Goal: Information Seeking & Learning: Learn about a topic

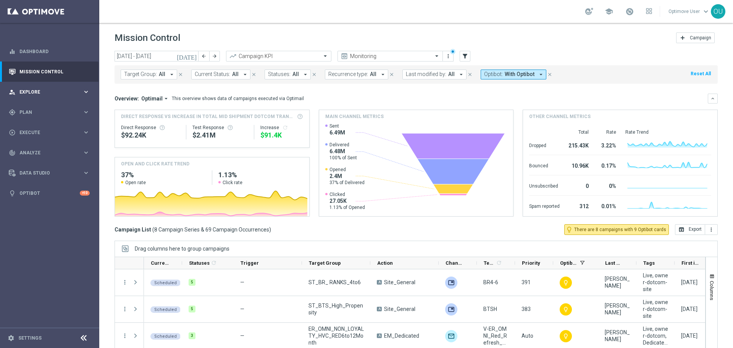
click at [45, 91] on span "Explore" at bounding box center [50, 92] width 63 height 5
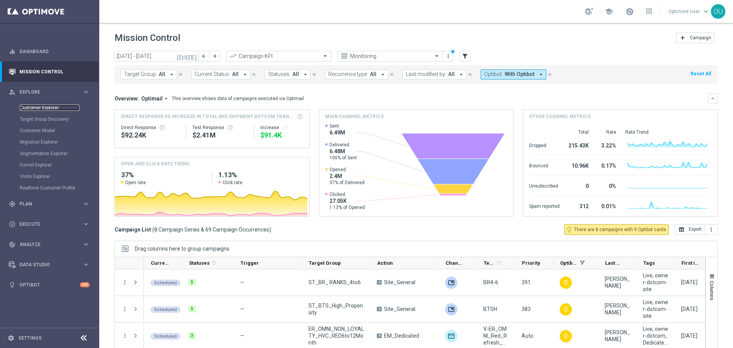
click at [45, 108] on link "Customer Explorer" at bounding box center [50, 108] width 60 height 6
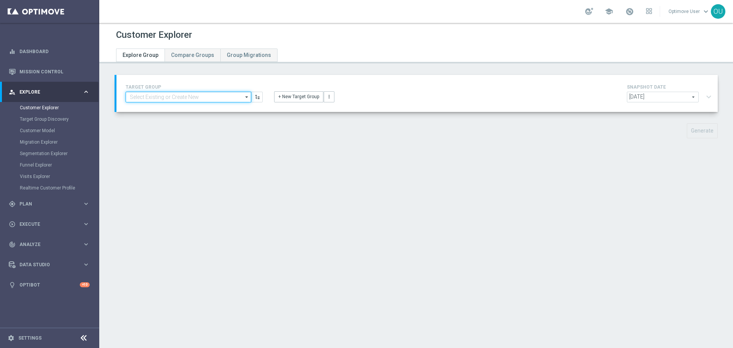
click at [217, 94] on input at bounding box center [189, 97] width 126 height 11
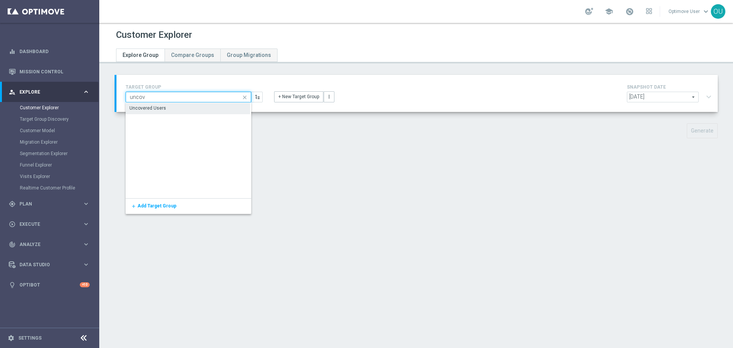
type input "uncov"
click at [207, 105] on div "Uncovered Users" at bounding box center [188, 108] width 125 height 11
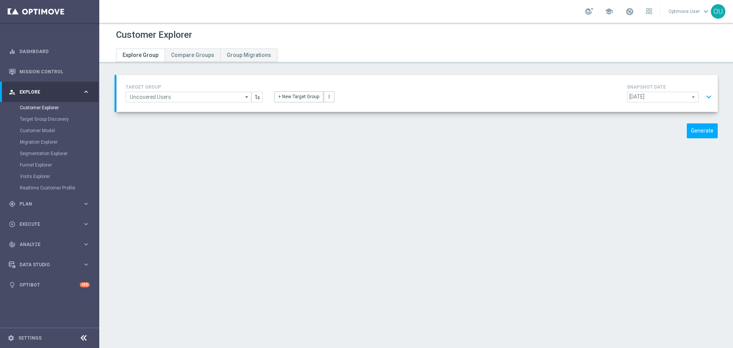
click at [704, 98] on button "expand_more" at bounding box center [709, 97] width 11 height 15
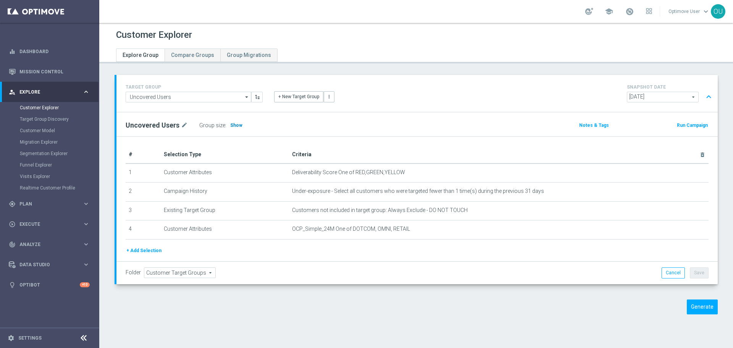
click at [233, 125] on span "Show" at bounding box center [236, 125] width 12 height 5
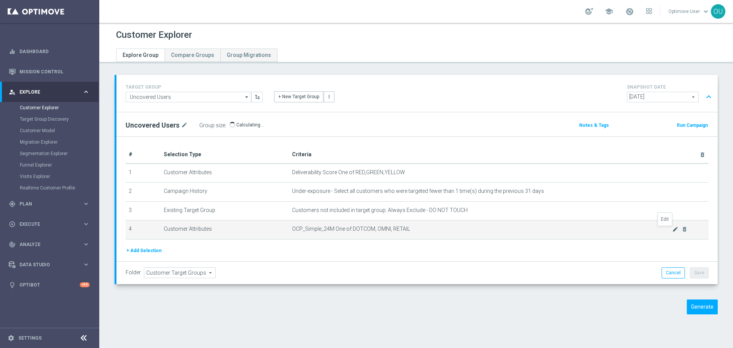
click at [673, 230] on icon "mode_edit" at bounding box center [676, 229] width 6 height 6
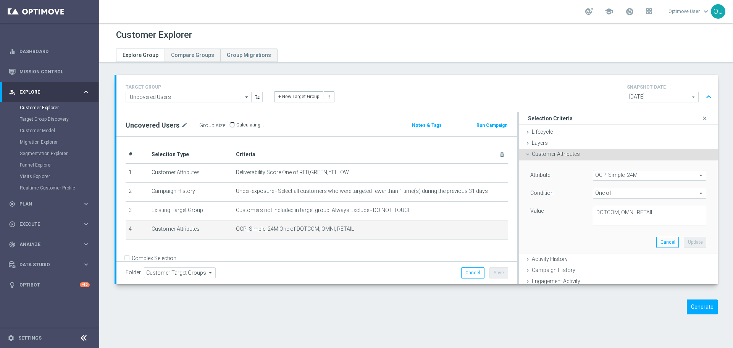
click at [628, 172] on span "OCP_Simple_24M" at bounding box center [650, 175] width 113 height 10
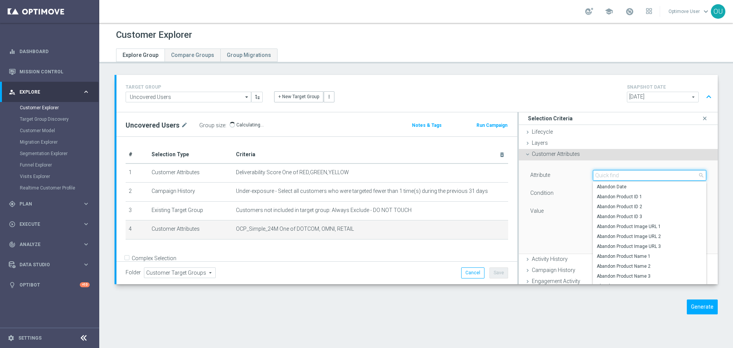
click at [629, 174] on input "search" at bounding box center [649, 175] width 113 height 11
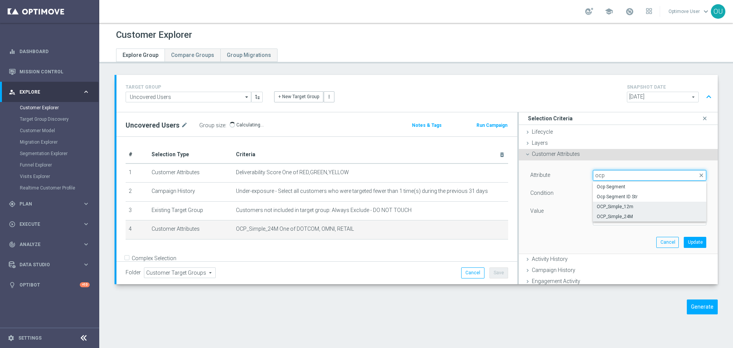
type input "ocp"
click at [665, 202] on label "OCP_Simple_12m" at bounding box center [649, 207] width 113 height 10
type input "OCP_Simple_12m"
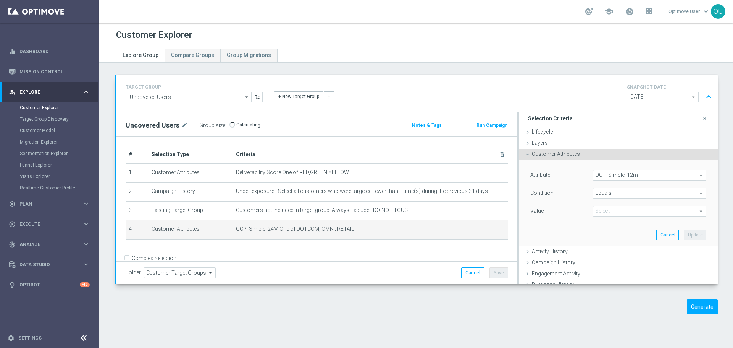
click at [638, 188] on span "Equals" at bounding box center [650, 193] width 113 height 10
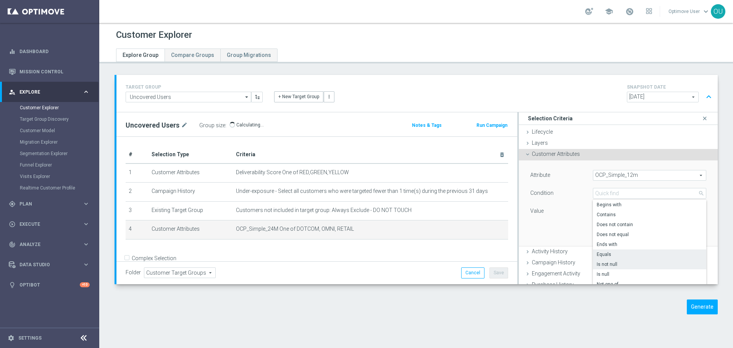
scroll to position [38, 0]
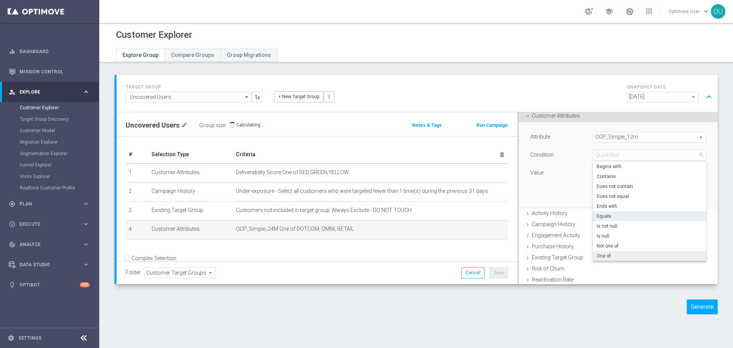
click at [617, 254] on span "One of" at bounding box center [650, 256] width 106 height 6
type input "One of"
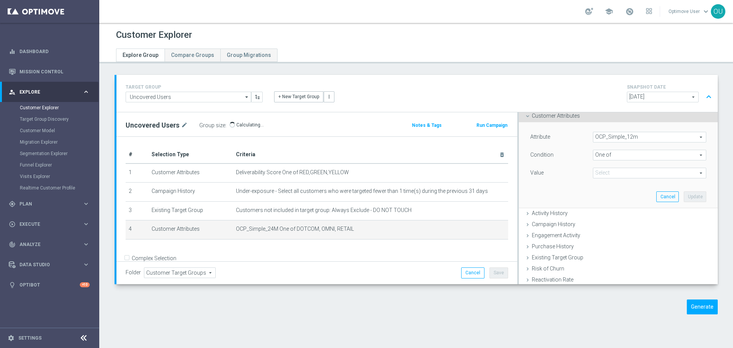
click at [613, 168] on span at bounding box center [650, 173] width 113 height 10
click at [612, 194] on span "DOTCOM" at bounding box center [655, 194] width 103 height 6
click at [604, 194] on input "DOTCOM" at bounding box center [601, 194] width 5 height 5
checkbox input "true"
type input "DOTCOM"
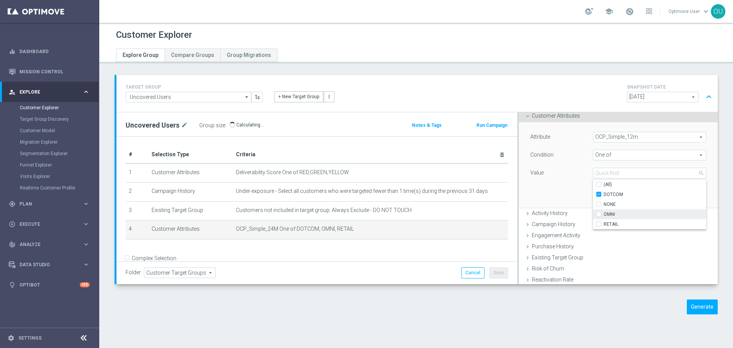
click at [613, 214] on span "OMNI" at bounding box center [655, 214] width 103 height 6
click at [604, 214] on input "OMNI" at bounding box center [601, 214] width 5 height 5
checkbox input "true"
type input "Selected 2 of 4"
click at [613, 225] on span "RETAIL" at bounding box center [655, 224] width 103 height 6
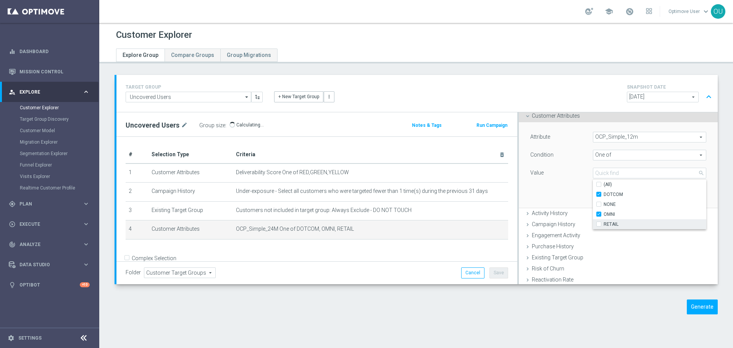
click at [604, 225] on input "RETAIL" at bounding box center [601, 224] width 5 height 5
checkbox input "true"
type input "Selected 3 of 4"
click at [569, 193] on div "Attribute OCP_Simple_12m OCP_Simple_12m arrow_drop_down search Condition One of…" at bounding box center [619, 165] width 188 height 86
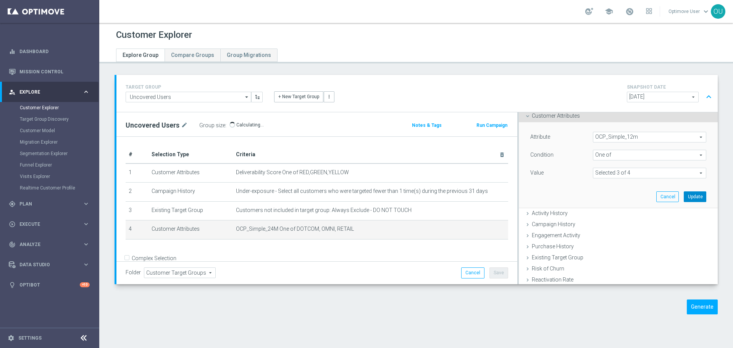
click at [684, 194] on button "Update" at bounding box center [695, 196] width 23 height 11
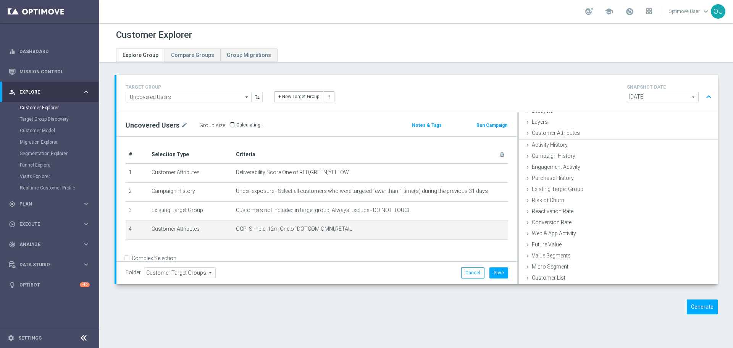
scroll to position [20, 0]
click at [499, 269] on button "Save" at bounding box center [499, 272] width 19 height 11
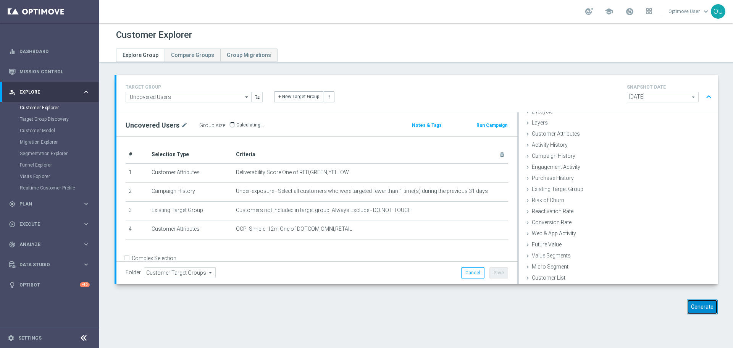
click at [692, 310] on button "Generate" at bounding box center [702, 306] width 31 height 15
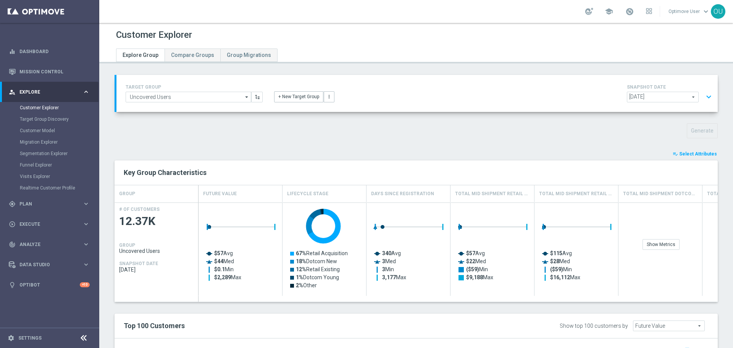
click at [694, 150] on button "playlist_add_check Select Attributes" at bounding box center [695, 154] width 46 height 8
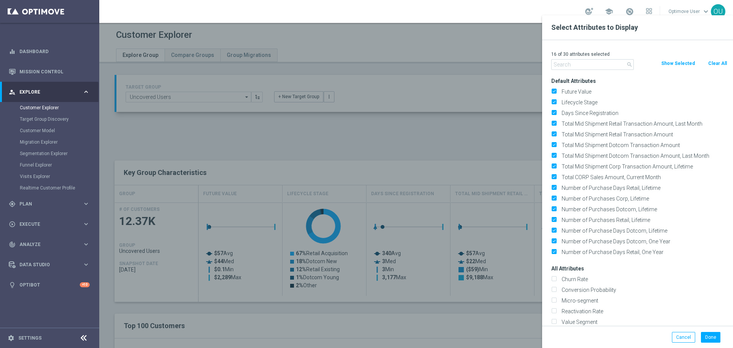
click at [611, 64] on input "text" at bounding box center [593, 64] width 83 height 11
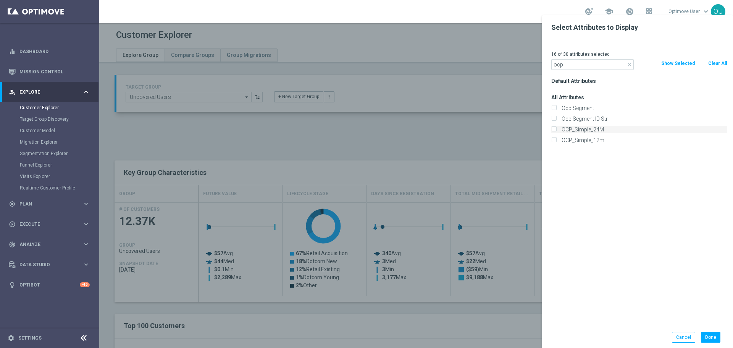
type input "ocp"
drag, startPoint x: 602, startPoint y: 131, endPoint x: 603, endPoint y: 142, distance: 11.1
click at [603, 142] on div "All Attributes Ocp Segment Ocp Segment ID Str OCP_Simple_24M" at bounding box center [640, 118] width 188 height 53
click at [601, 139] on label "OCP_Simple_12m" at bounding box center [643, 140] width 168 height 7
click at [557, 139] on input "OCP_Simple_12m" at bounding box center [554, 141] width 5 height 5
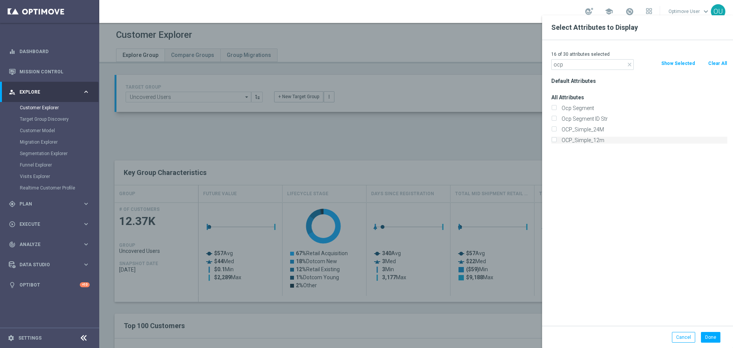
checkbox input "true"
click at [600, 131] on label "OCP_Simple_24M" at bounding box center [643, 129] width 168 height 7
click at [557, 131] on input "OCP_Simple_24M" at bounding box center [554, 130] width 5 height 5
checkbox input "true"
click at [707, 337] on button "Done" at bounding box center [710, 337] width 19 height 11
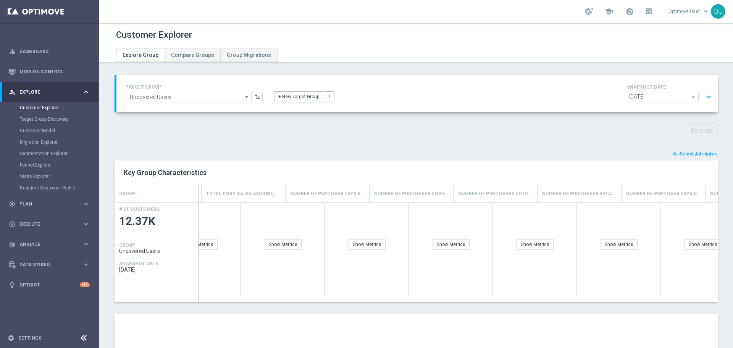
scroll to position [0, 999]
click at [599, 246] on div "Show Breakdown" at bounding box center [596, 244] width 45 height 11
click at [665, 240] on div "Show Breakdown" at bounding box center [680, 244] width 45 height 11
drag, startPoint x: 668, startPoint y: 196, endPoint x: 587, endPoint y: 200, distance: 81.4
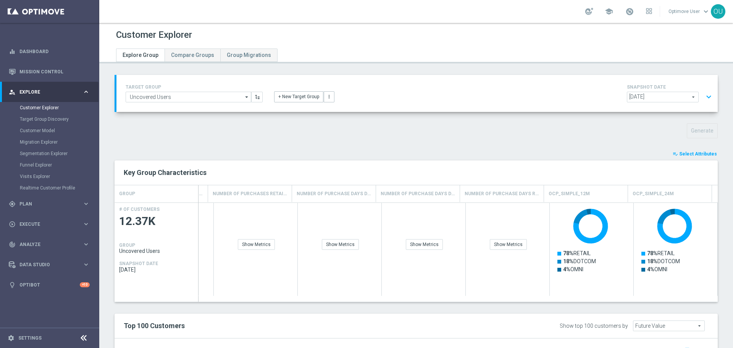
drag, startPoint x: 591, startPoint y: 188, endPoint x: 292, endPoint y: 209, distance: 300.1
click at [292, 209] on div "GROUP Future Value Lifecycle Stage Days Since Registration Total Mid Shipment R…" at bounding box center [416, 243] width 603 height 117
drag, startPoint x: 596, startPoint y: 196, endPoint x: 473, endPoint y: 199, distance: 123.4
drag, startPoint x: 497, startPoint y: 195, endPoint x: 517, endPoint y: 195, distance: 20.2
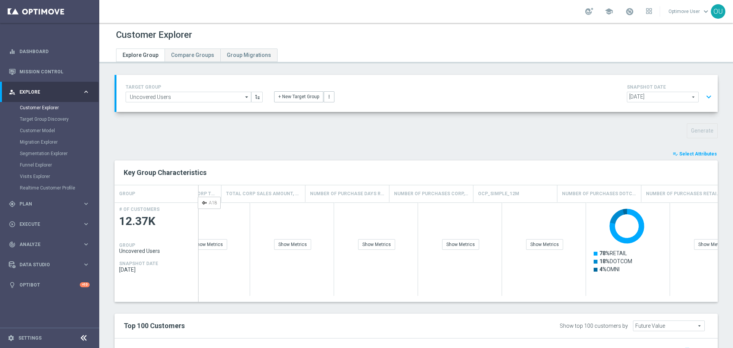
scroll to position [0, 537]
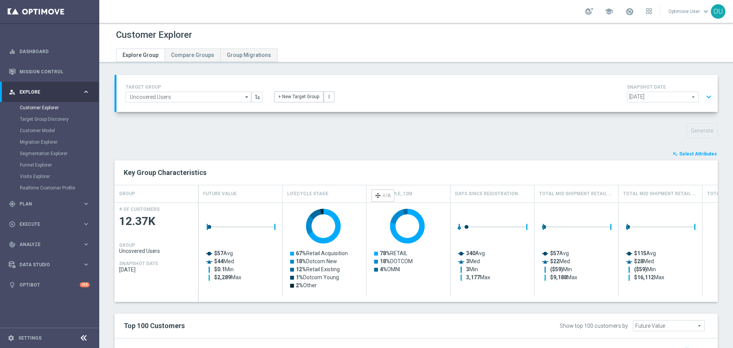
drag, startPoint x: 579, startPoint y: 194, endPoint x: 376, endPoint y: 193, distance: 202.8
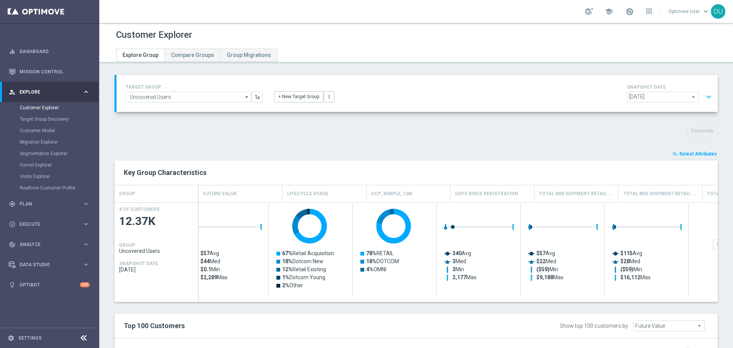
scroll to position [0, 0]
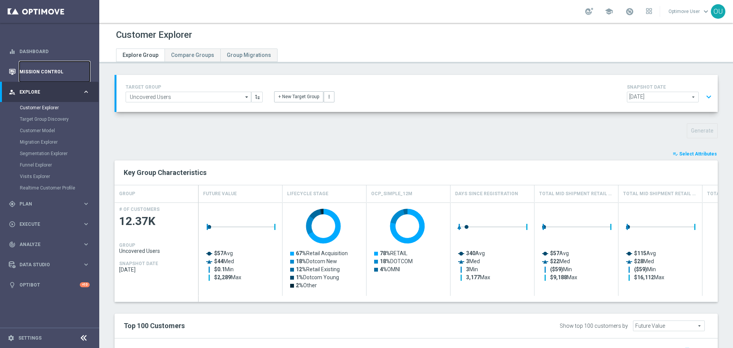
click at [55, 77] on link "Mission Control" at bounding box center [54, 71] width 70 height 20
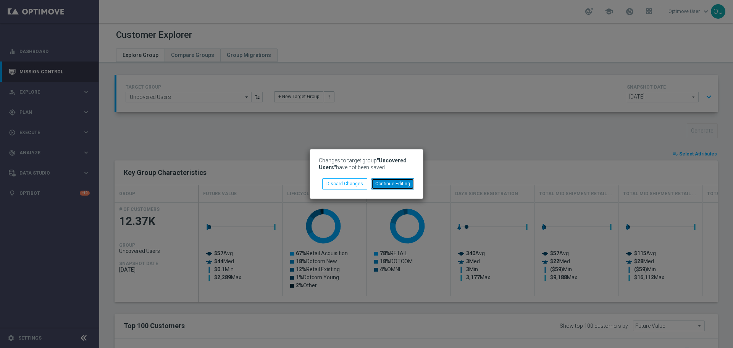
click at [390, 184] on button "Continue Editing" at bounding box center [392, 183] width 43 height 11
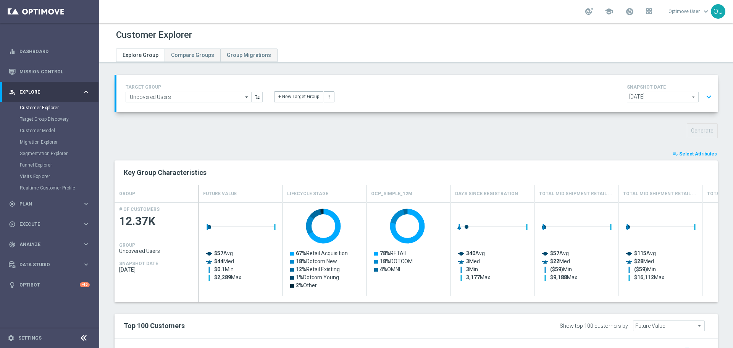
click at [704, 99] on button "expand_more" at bounding box center [709, 97] width 11 height 15
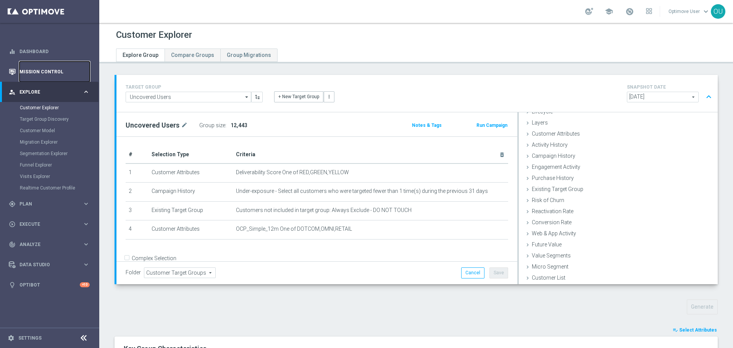
click at [44, 73] on link "Mission Control" at bounding box center [54, 71] width 70 height 20
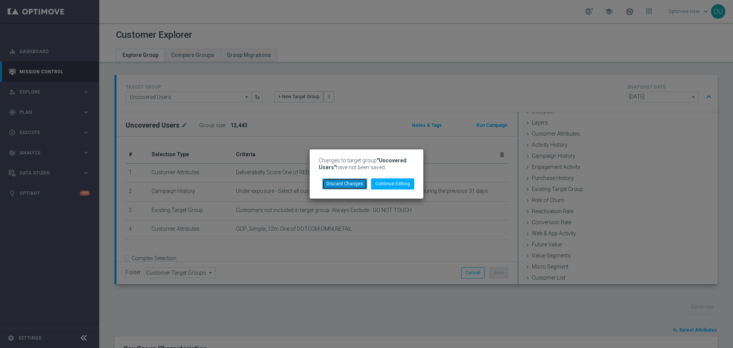
click at [348, 181] on button "Discard Changes" at bounding box center [344, 183] width 45 height 11
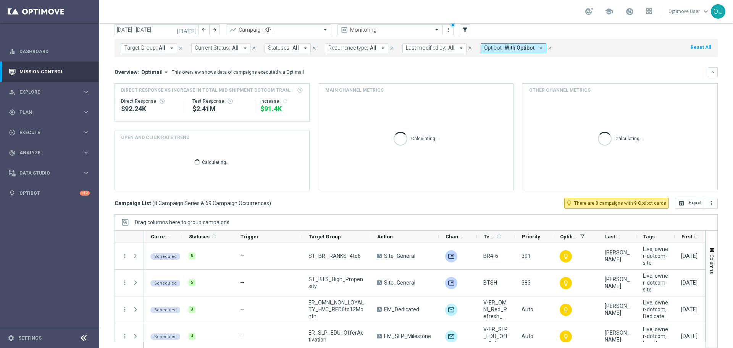
scroll to position [34, 0]
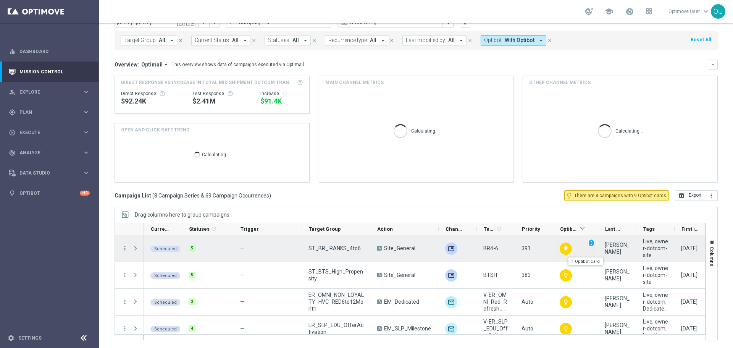
click at [569, 245] on div "lightbulb" at bounding box center [566, 249] width 12 height 12
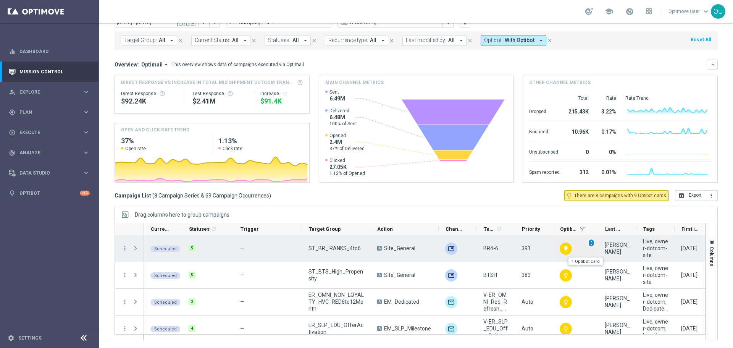
click at [590, 243] on span "unfold_more" at bounding box center [591, 242] width 5 height 5
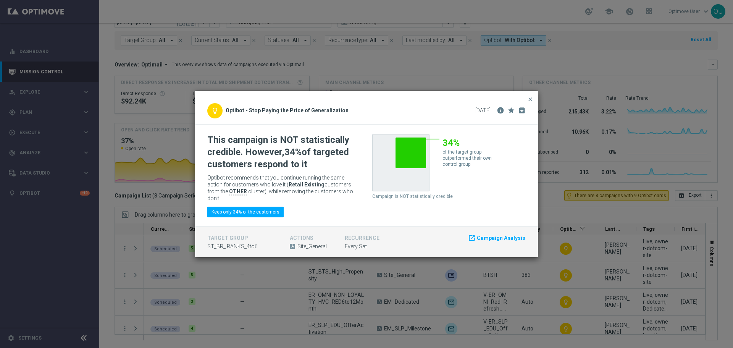
click at [340, 176] on span "Optibot recommends that you continue running the same action for customers who …" at bounding box center [279, 185] width 144 height 20
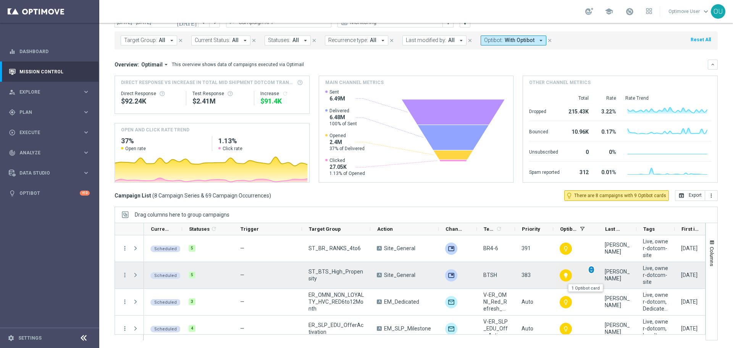
click at [592, 270] on span "unfold_more" at bounding box center [591, 269] width 5 height 5
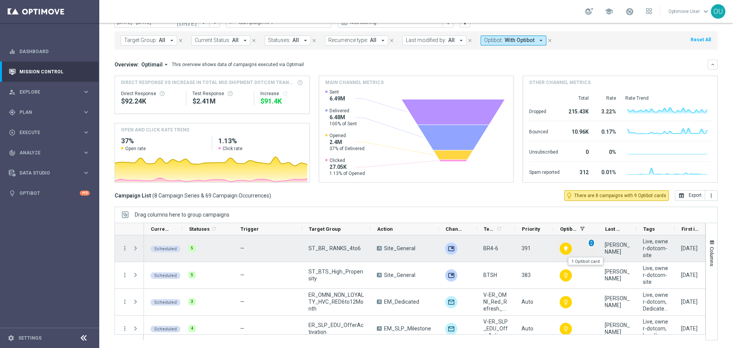
click at [588, 244] on div "unfold_more" at bounding box center [591, 243] width 7 height 8
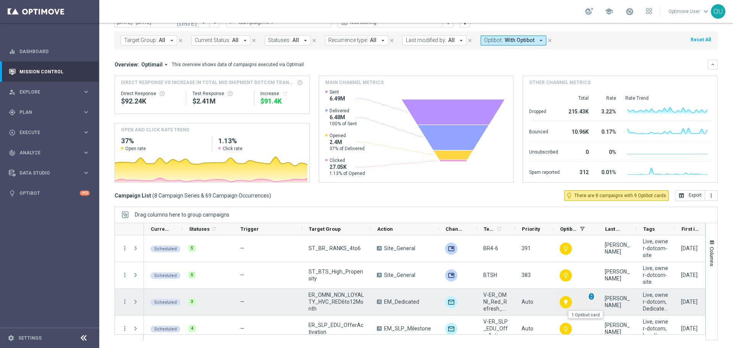
click at [590, 295] on span "unfold_more" at bounding box center [591, 296] width 5 height 5
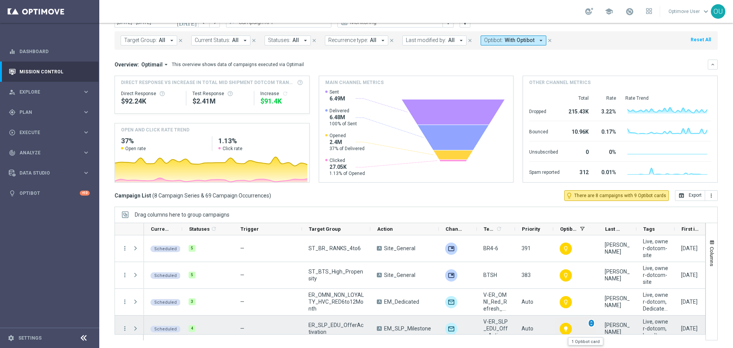
click at [591, 324] on span "unfold_more" at bounding box center [591, 322] width 5 height 5
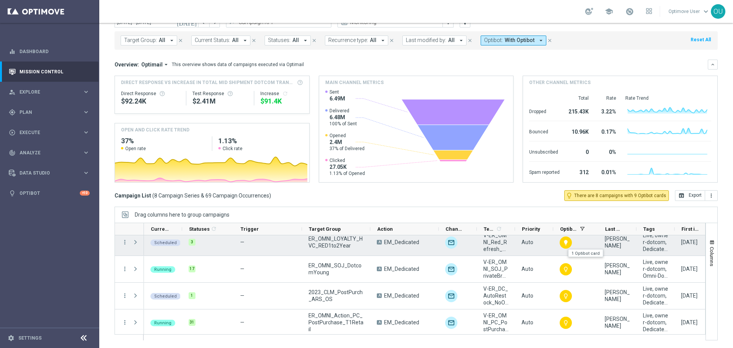
scroll to position [115, 0]
click at [592, 235] on span "unfold_more" at bounding box center [591, 234] width 5 height 5
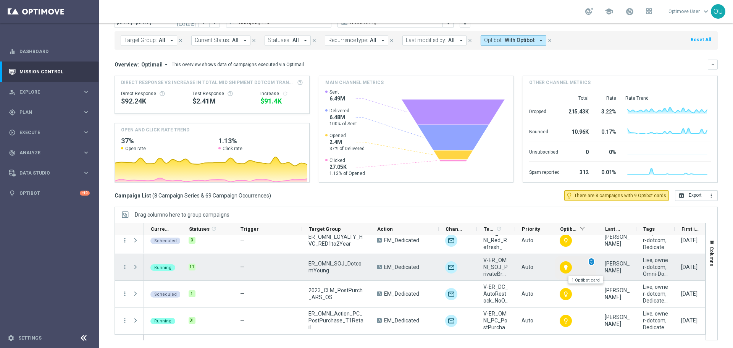
click at [592, 264] on span "unfold_more" at bounding box center [591, 261] width 5 height 5
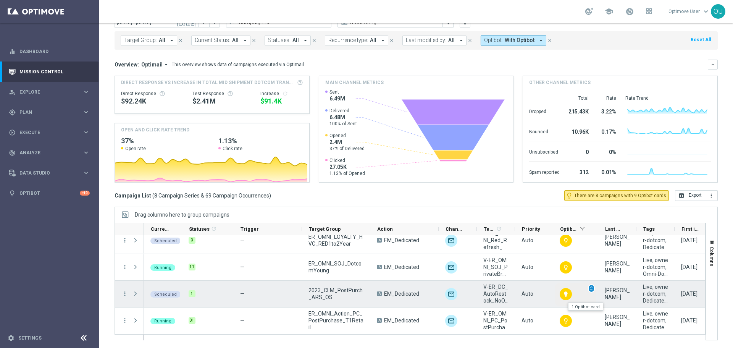
click at [592, 288] on span "unfold_more" at bounding box center [591, 288] width 5 height 5
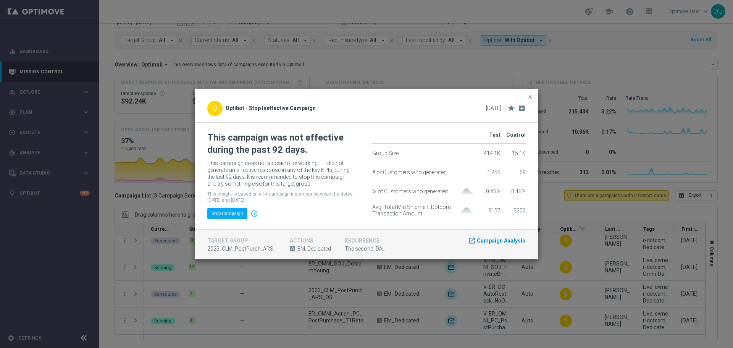
click at [497, 243] on span "Campaign Analysis" at bounding box center [501, 241] width 49 height 8
click at [649, 256] on modal-container "close lightbulb_outline Optibot - Stop Ineffective Campaign [DATE] star archive" at bounding box center [366, 174] width 733 height 348
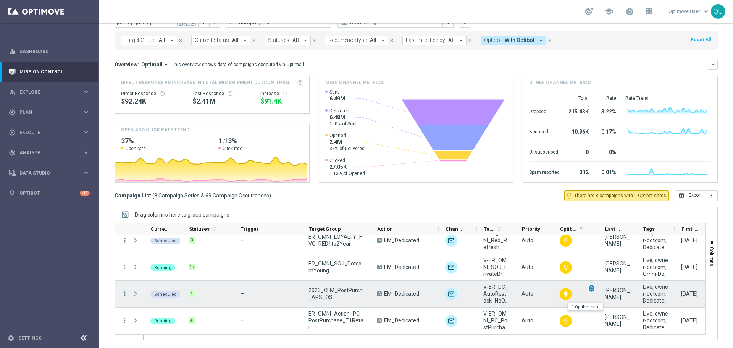
click at [591, 290] on span "unfold_more" at bounding box center [591, 288] width 5 height 5
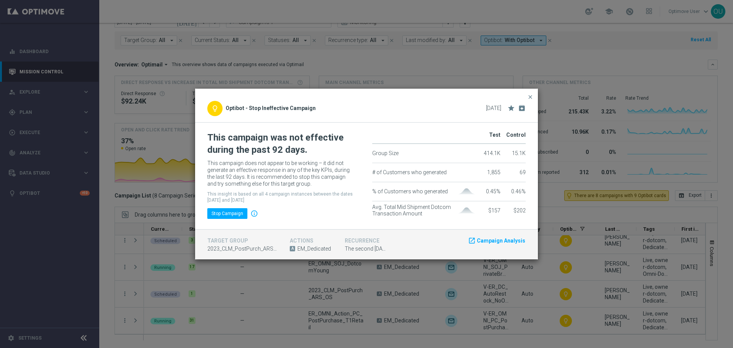
click at [620, 301] on modal-container "close lightbulb_outline Optibot - Stop Ineffective Campaign [DATE] star archive" at bounding box center [366, 174] width 733 height 348
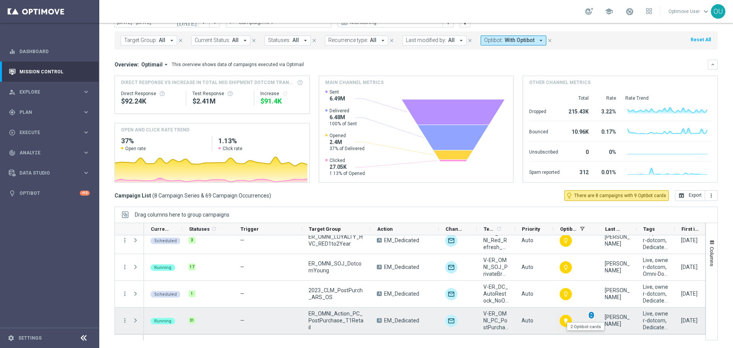
click at [592, 318] on div "unfold_more" at bounding box center [591, 315] width 7 height 8
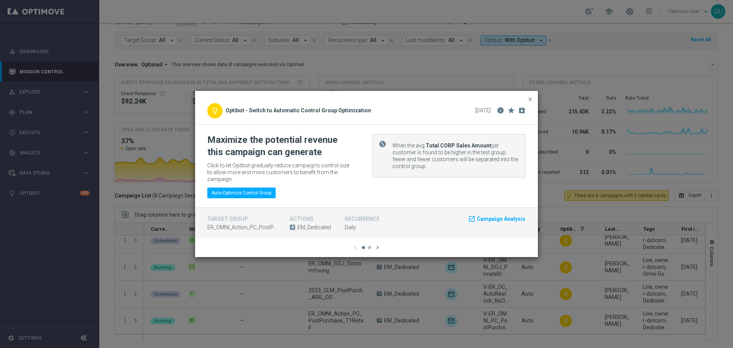
click at [377, 244] on icon "chevron_right" at bounding box center [377, 247] width 7 height 7
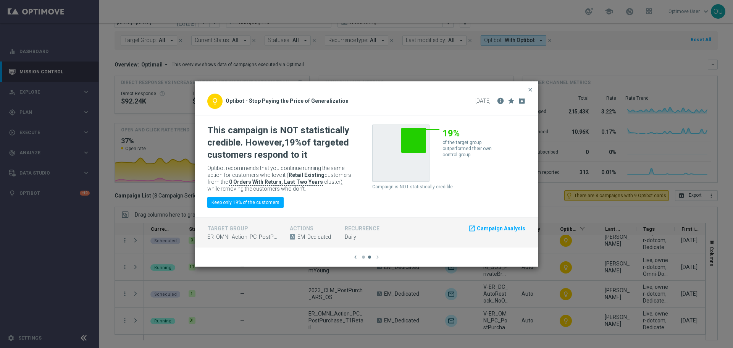
drag, startPoint x: 249, startPoint y: 234, endPoint x: 250, endPoint y: 225, distance: 8.8
drag, startPoint x: 250, startPoint y: 225, endPoint x: 403, endPoint y: 215, distance: 153.9
click at [403, 215] on div "This campaign is NOT statistically credible. However, 19% of targeted customers…" at bounding box center [366, 166] width 343 height 102
click at [489, 230] on span "Campaign Analysis" at bounding box center [501, 229] width 49 height 8
drag, startPoint x: 228, startPoint y: 182, endPoint x: 318, endPoint y: 184, distance: 90.5
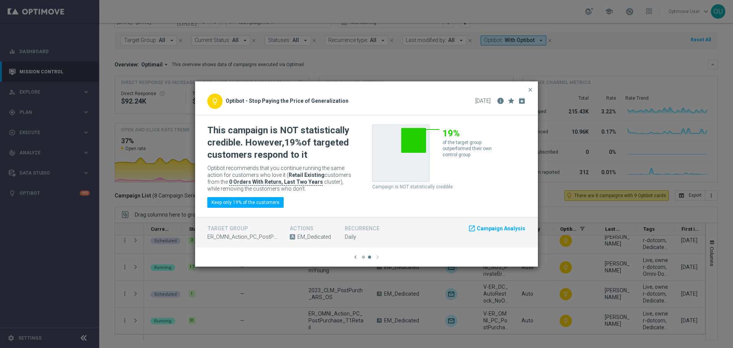
click at [318, 184] on p "Optibot recommends that you continue running the same action for customers who …" at bounding box center [281, 179] width 148 height 28
copy p "0 Orders With Return, Last Two Years"
drag, startPoint x: 320, startPoint y: 174, endPoint x: 289, endPoint y: 175, distance: 31.0
click at [289, 175] on span "Optibot recommends that you continue running the same action for customers who …" at bounding box center [279, 175] width 144 height 20
drag, startPoint x: 324, startPoint y: 310, endPoint x: 318, endPoint y: 314, distance: 7.2
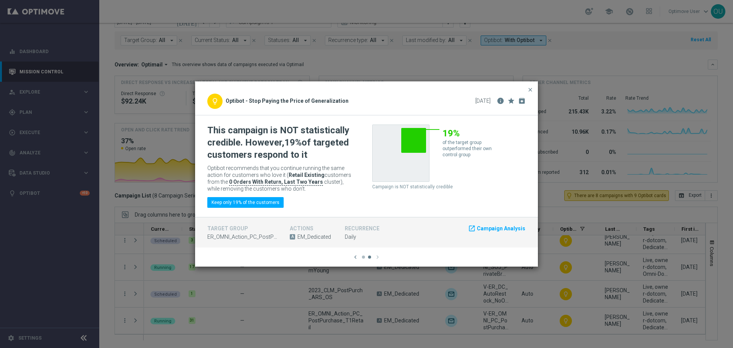
click at [324, 310] on modal-container "close lightbulb_outline Optibot - Switch to Automatic Control Group Optimizatio…" at bounding box center [366, 174] width 733 height 348
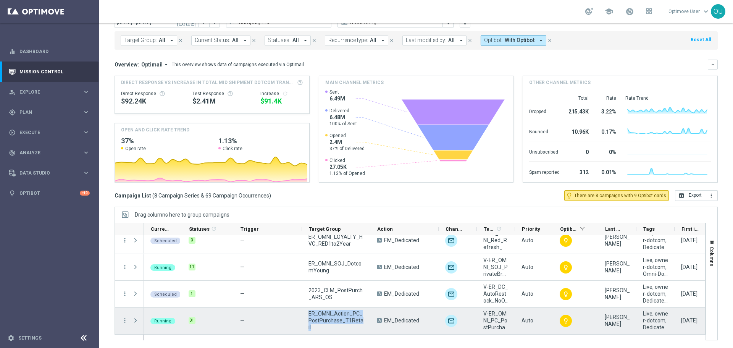
drag, startPoint x: 309, startPoint y: 315, endPoint x: 361, endPoint y: 325, distance: 53.3
click at [361, 325] on span "ER_OMNI_Action_PC_PostPurchase_T1Retail" at bounding box center [336, 320] width 55 height 21
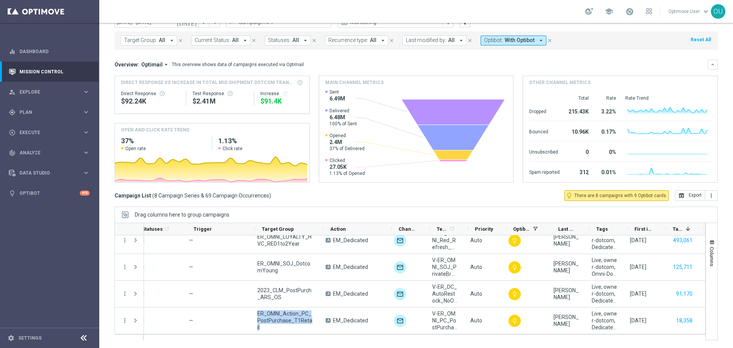
scroll to position [0, 55]
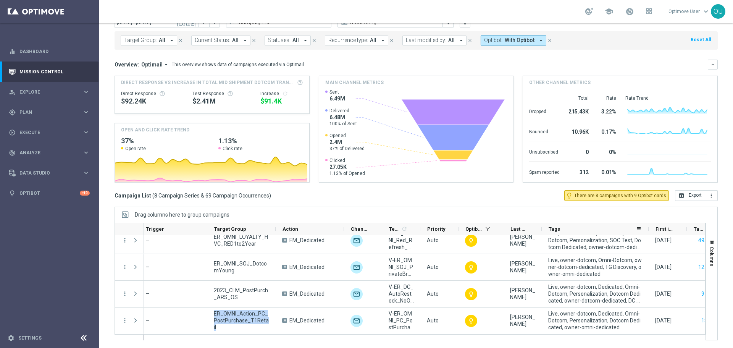
drag, startPoint x: 580, startPoint y: 229, endPoint x: 649, endPoint y: 230, distance: 68.8
click at [649, 230] on div at bounding box center [648, 229] width 3 height 12
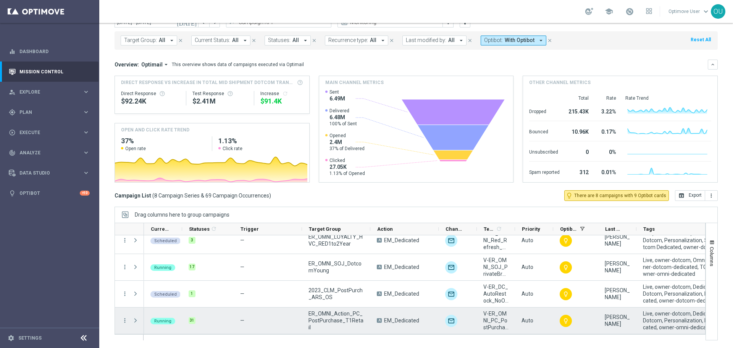
click at [134, 321] on span "Press SPACE to select this row." at bounding box center [135, 320] width 7 height 6
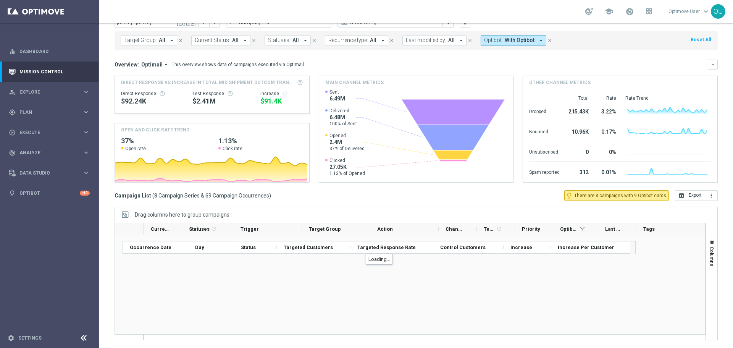
scroll to position [178, 0]
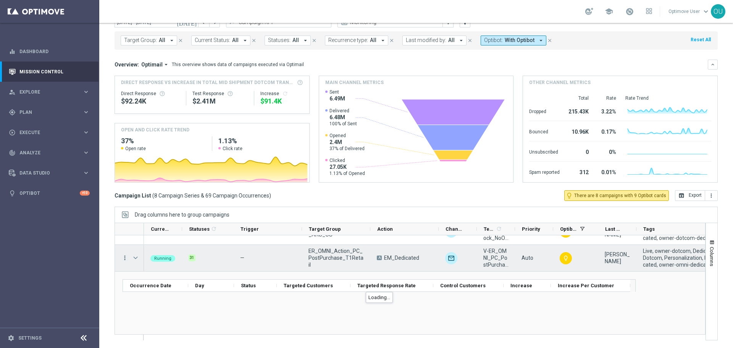
click at [124, 254] on icon "more_vert" at bounding box center [124, 257] width 7 height 7
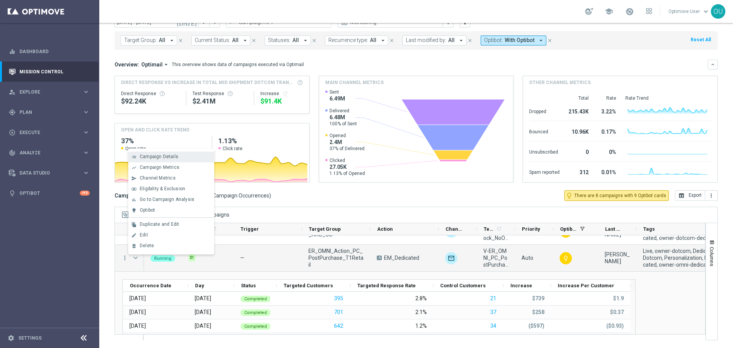
click at [156, 157] on span "Campaign Details" at bounding box center [159, 156] width 39 height 5
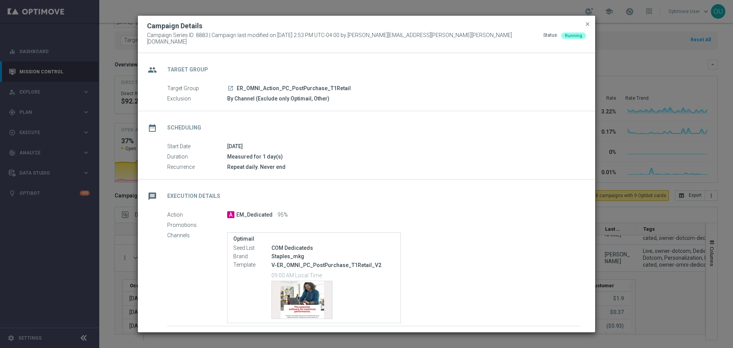
scroll to position [38, 0]
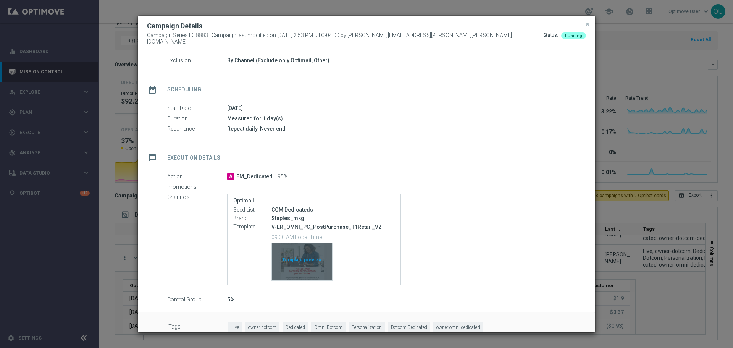
click at [307, 260] on div "Template preview" at bounding box center [302, 261] width 60 height 37
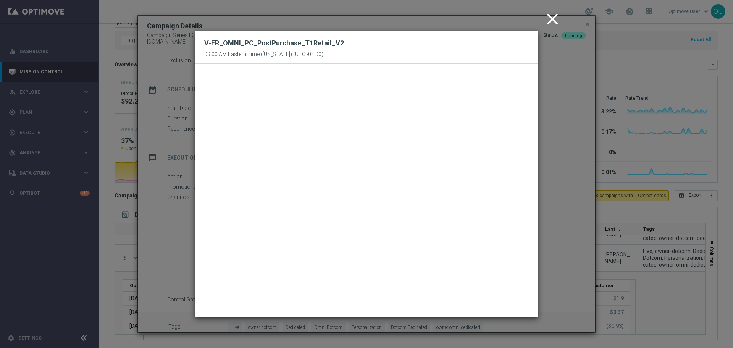
click at [544, 18] on icon "close" at bounding box center [552, 19] width 19 height 19
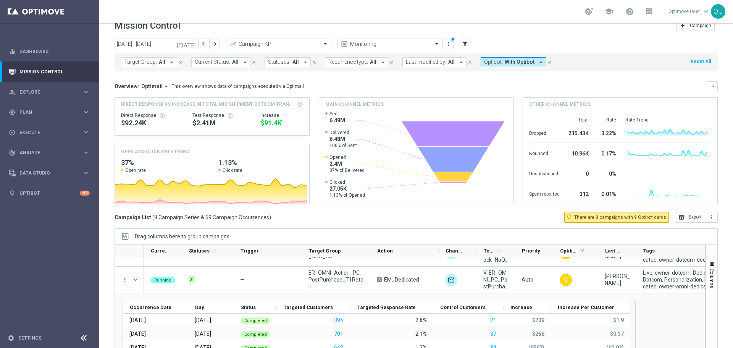
scroll to position [0, 0]
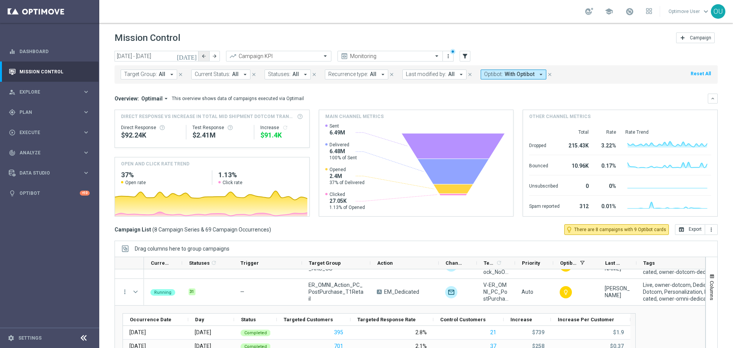
click at [202, 52] on button "arrow_back" at bounding box center [204, 56] width 11 height 11
type input "[DATE] - [DATE]"
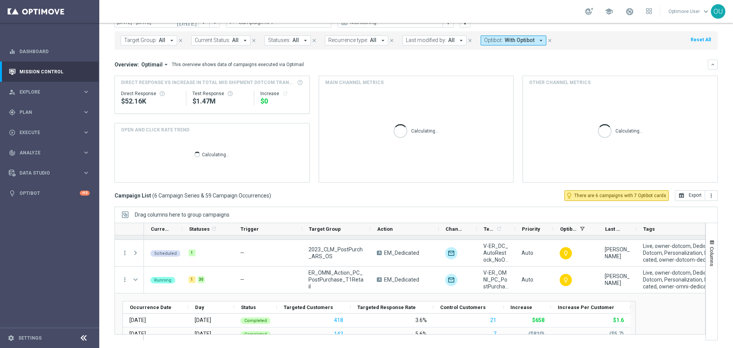
scroll to position [115, 0]
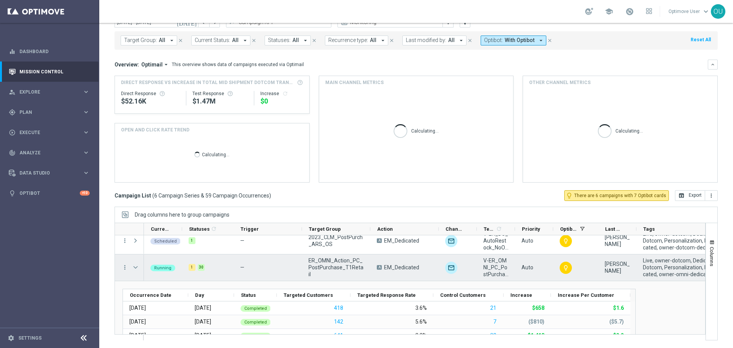
click at [136, 269] on span "Press SPACE to select this row." at bounding box center [135, 267] width 7 height 6
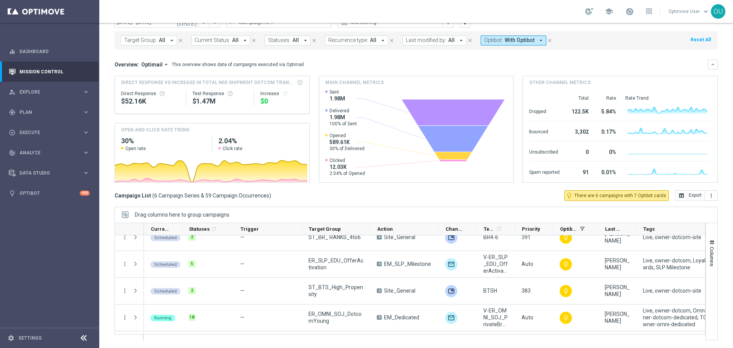
scroll to position [0, 0]
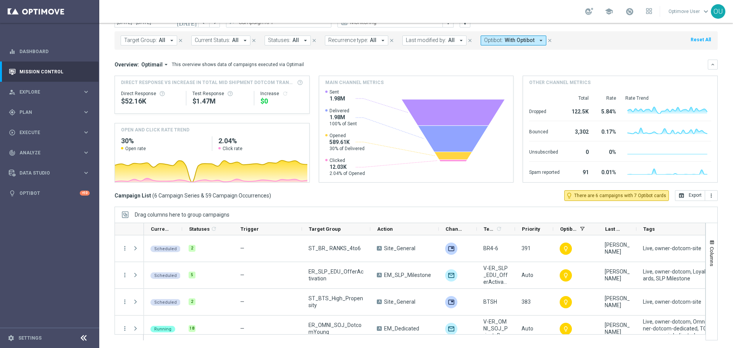
click at [168, 36] on button "Target Group: All arrow_drop_down" at bounding box center [149, 41] width 57 height 10
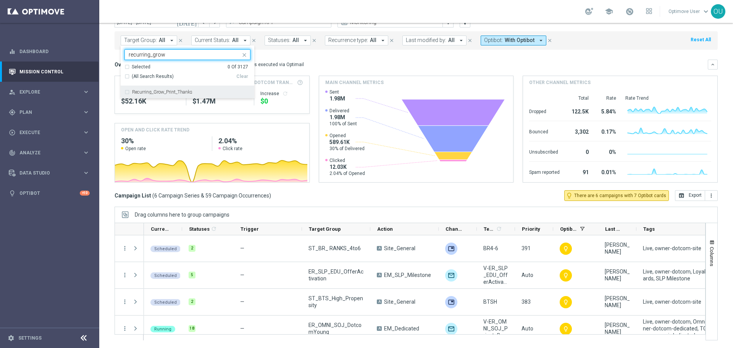
click at [173, 94] on label "Recurring_Grow_Print_Thanks" at bounding box center [162, 92] width 60 height 5
type input "recurring_grow"
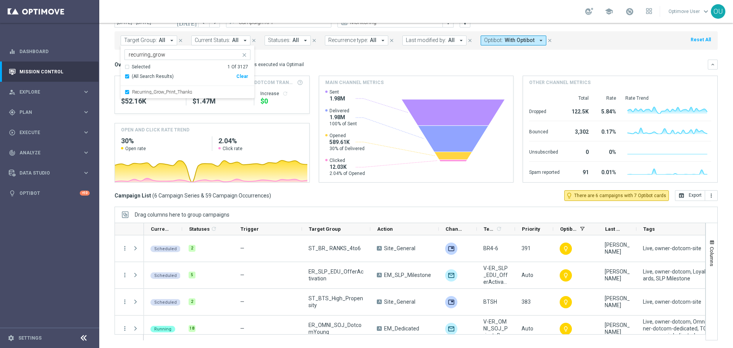
click at [307, 60] on div "Overview: Optimail arrow_drop_down This overview shows data of campaigns execut…" at bounding box center [416, 65] width 603 height 10
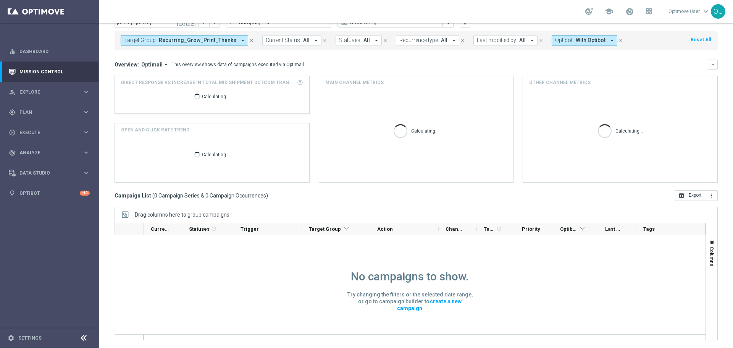
click at [239, 40] on icon "arrow_drop_down" at bounding box center [242, 40] width 7 height 7
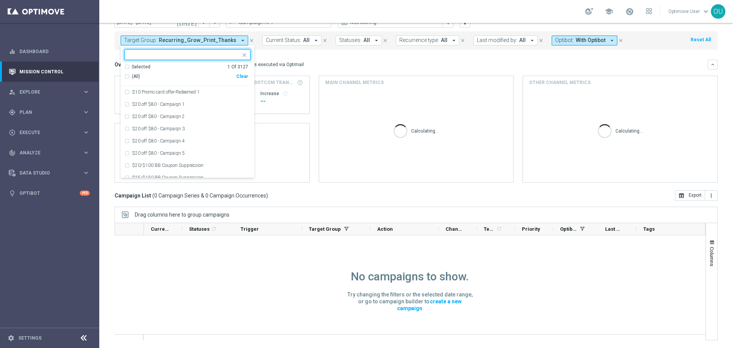
click at [0, 0] on div "Clear" at bounding box center [0, 0] width 0 height 0
click at [311, 58] on mini-dashboard "Overview: Optimail arrow_drop_down This overview shows data of campaigns execut…" at bounding box center [416, 120] width 603 height 141
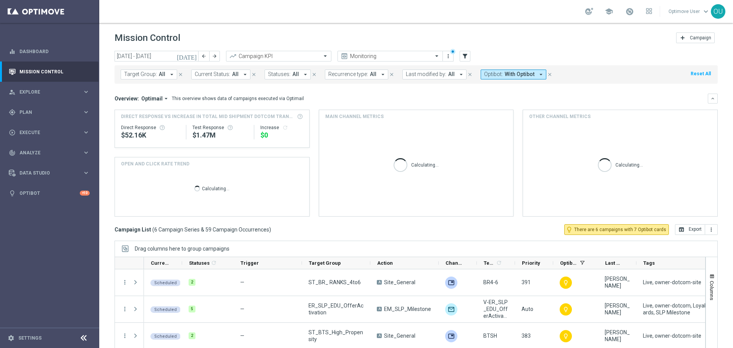
click at [505, 74] on span "With Optibot" at bounding box center [520, 74] width 30 height 6
click at [496, 120] on label "With Optibot" at bounding box center [505, 120] width 26 height 5
click at [443, 103] on div "Overview: Optimail arrow_drop_down This overview shows data of campaigns execut…" at bounding box center [416, 99] width 603 height 10
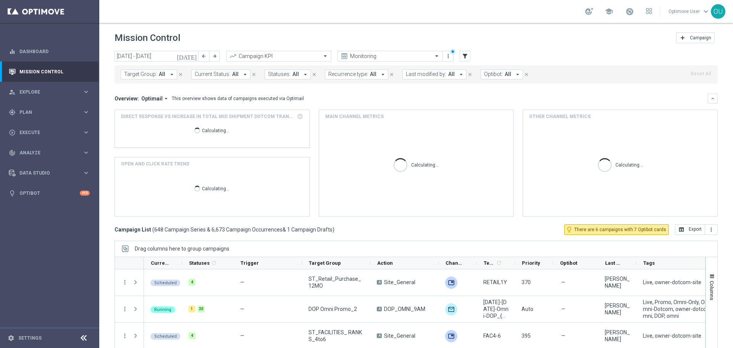
click at [165, 73] on button "Target Group: All arrow_drop_down" at bounding box center [149, 75] width 57 height 10
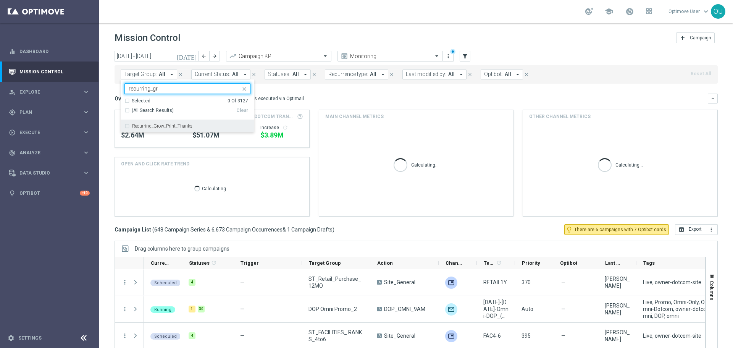
drag, startPoint x: 207, startPoint y: 124, endPoint x: 224, endPoint y: 115, distance: 19.1
click at [207, 124] on div "Recurring_Grow_Print_Thanks" at bounding box center [191, 126] width 118 height 5
type input "recurring_gr"
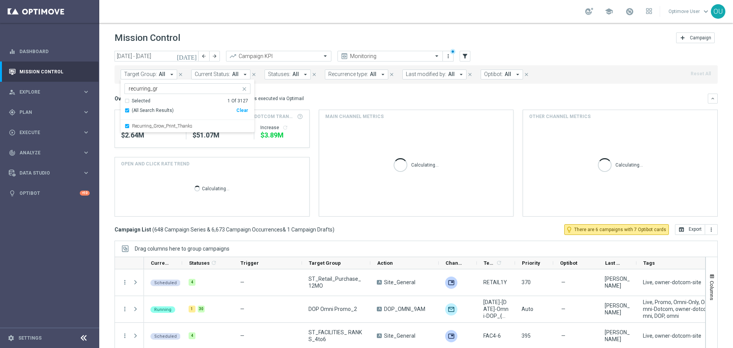
click at [336, 88] on mini-dashboard "Overview: Optimail arrow_drop_down This overview shows data of campaigns execut…" at bounding box center [416, 154] width 603 height 141
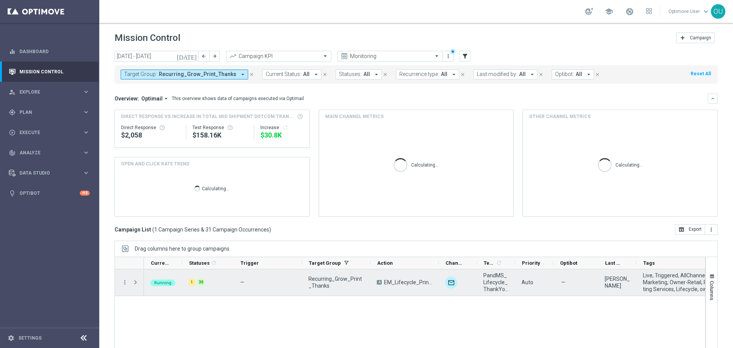
click at [419, 284] on span "EM_Lifecycle_PrintMarketing" at bounding box center [408, 282] width 48 height 7
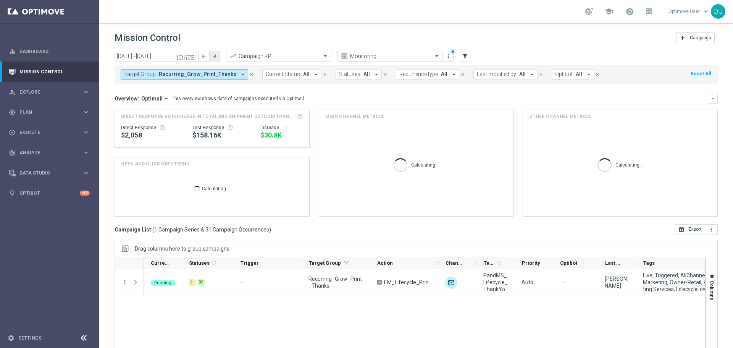
click at [213, 52] on button "arrow_forward" at bounding box center [214, 56] width 11 height 11
type input "[DATE] - [DATE]"
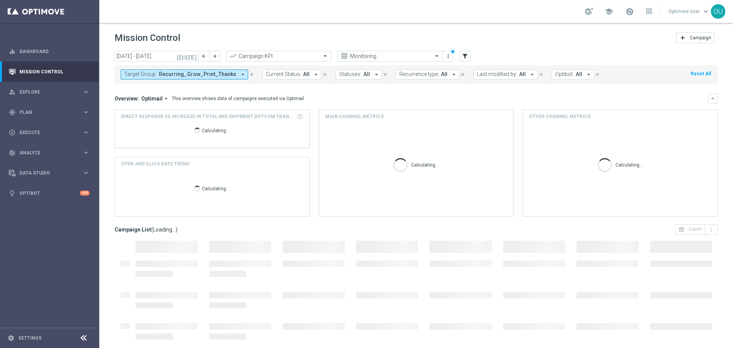
click at [239, 71] on icon "arrow_drop_down" at bounding box center [242, 74] width 7 height 7
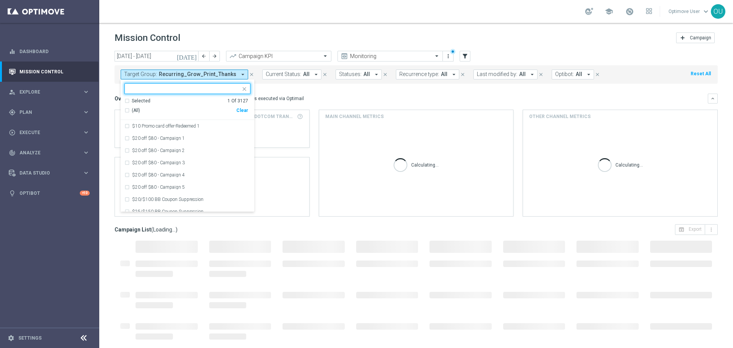
click at [0, 0] on div "Clear" at bounding box center [0, 0] width 0 height 0
click at [317, 80] on div "Target Group: Recurring_Grow_Print_Thanks arrow_drop_down Selected 0 Of 3127 (A…" at bounding box center [416, 74] width 603 height 18
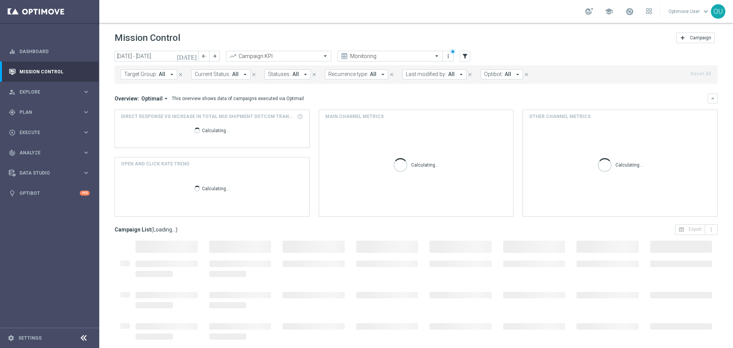
click at [507, 76] on button "Optibot: All arrow_drop_down" at bounding box center [502, 75] width 42 height 10
click at [492, 120] on label "With Optibot" at bounding box center [505, 120] width 26 height 5
click at [579, 86] on mini-dashboard "Overview: Optimail arrow_drop_down This overview shows data of campaigns execut…" at bounding box center [416, 154] width 603 height 141
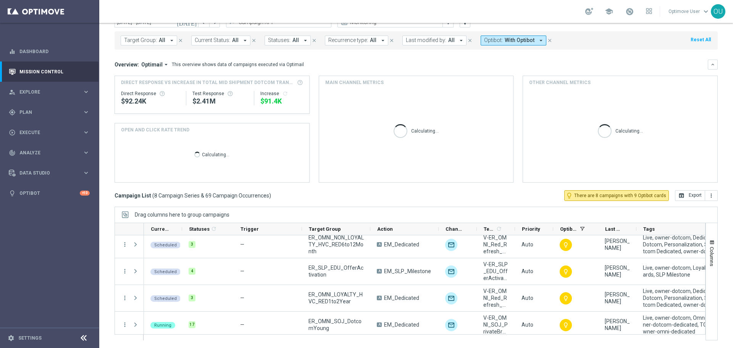
scroll to position [115, 0]
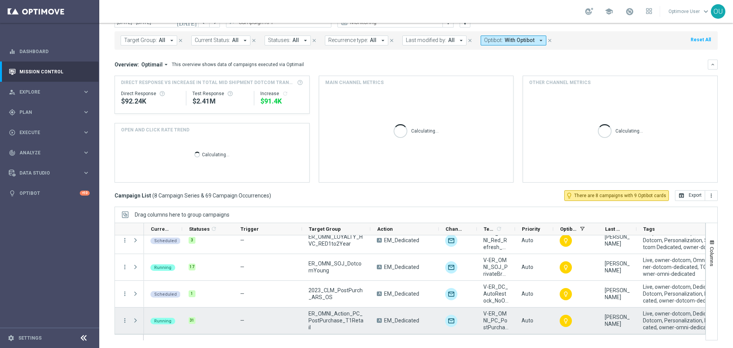
click at [137, 322] on span "Press SPACE to select this row." at bounding box center [135, 320] width 7 height 6
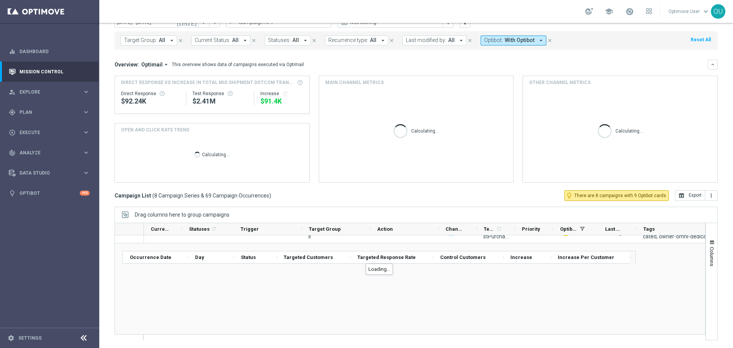
scroll to position [178, 0]
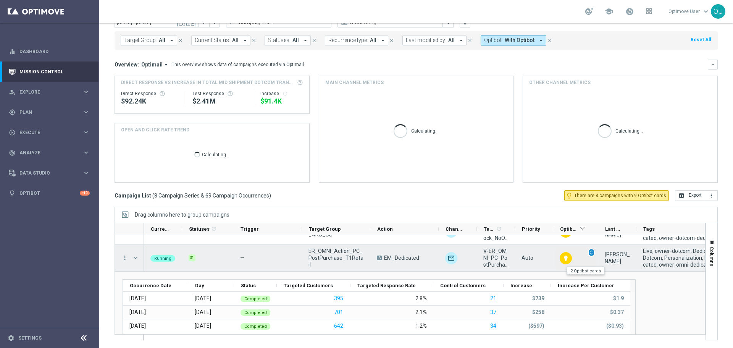
click at [592, 251] on span "unfold_more" at bounding box center [591, 252] width 5 height 5
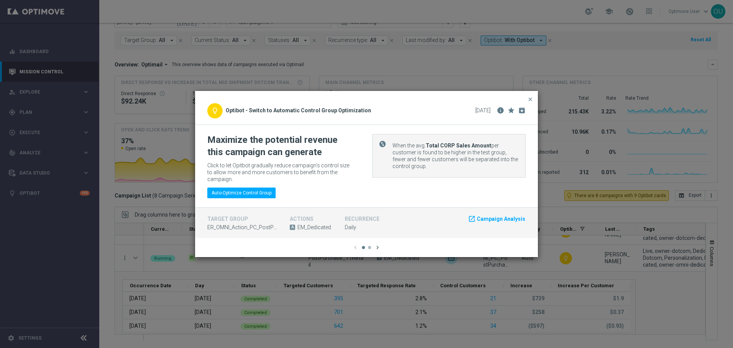
click at [377, 244] on icon "chevron_right" at bounding box center [377, 247] width 7 height 7
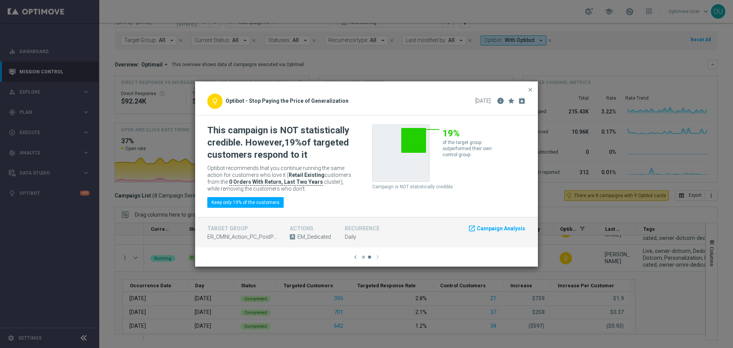
click at [178, 235] on modal-container "close lightbulb_outline Optibot - Switch to Automatic Control Group Optimizatio…" at bounding box center [366, 174] width 733 height 348
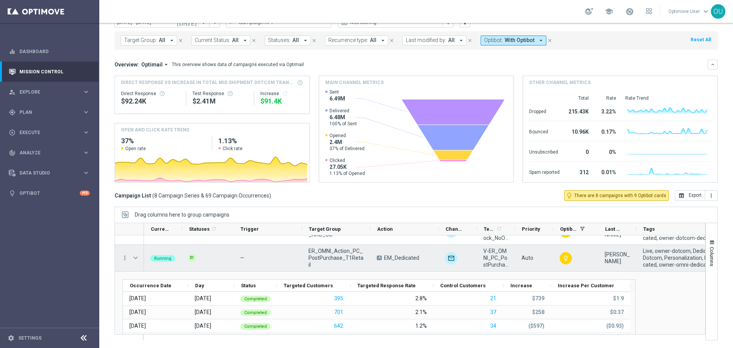
click at [403, 257] on span "EM_Dedicated" at bounding box center [401, 257] width 35 height 7
click at [125, 258] on icon "more_vert" at bounding box center [124, 257] width 7 height 7
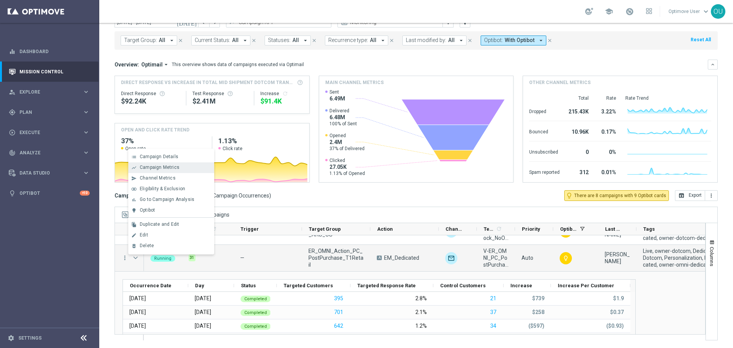
click at [168, 165] on span "Campaign Metrics" at bounding box center [160, 167] width 40 height 5
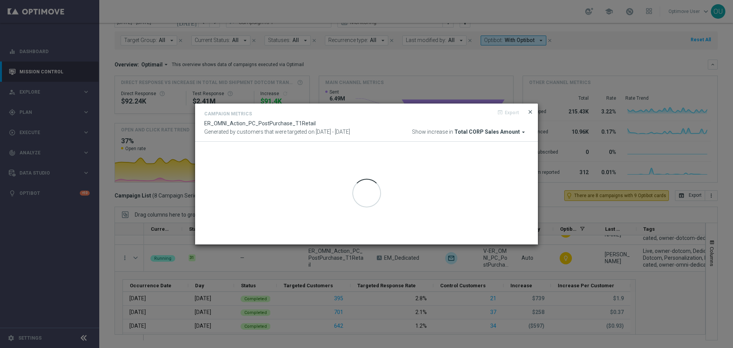
click at [530, 113] on span "close" at bounding box center [530, 112] width 6 height 6
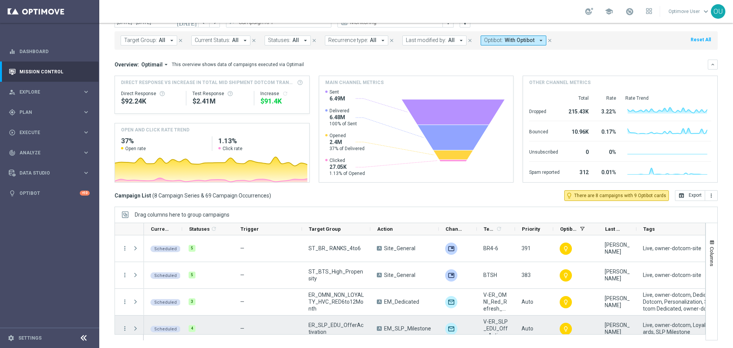
scroll to position [38, 0]
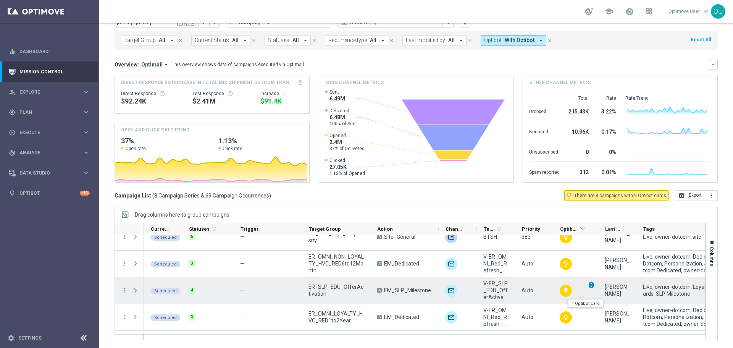
click at [592, 284] on span "unfold_more" at bounding box center [591, 284] width 5 height 5
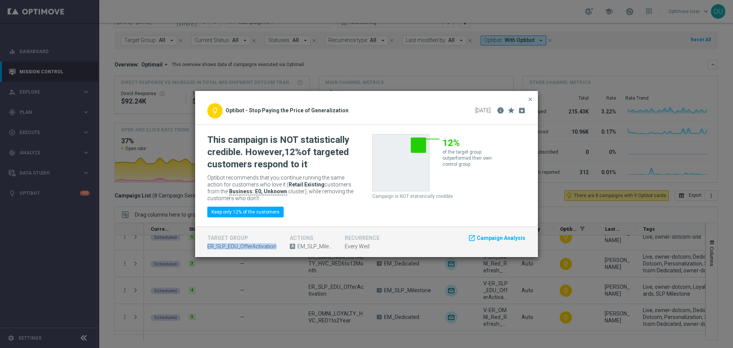
drag, startPoint x: 206, startPoint y: 244, endPoint x: 276, endPoint y: 246, distance: 69.5
click at [276, 246] on div "target group ER_SLP_EDU_OfferActivation" at bounding box center [243, 242] width 83 height 18
copy span "ER_SLP_EDU_OfferActivation"
drag, startPoint x: 229, startPoint y: 192, endPoint x: 285, endPoint y: 193, distance: 56.2
click at [285, 193] on p "Optibot recommends that you continue running the same action for customers who …" at bounding box center [281, 188] width 148 height 28
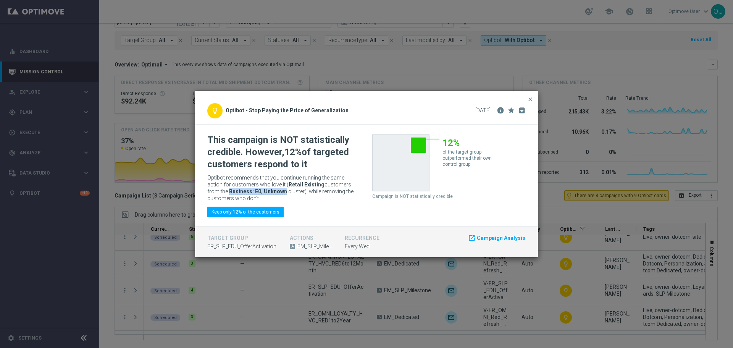
copy b "Business: E0, Unknown"
click at [359, 270] on modal-container "close lightbulb_outline Optibot - Stop Paying the Price of Generalization [DATE…" at bounding box center [366, 174] width 733 height 348
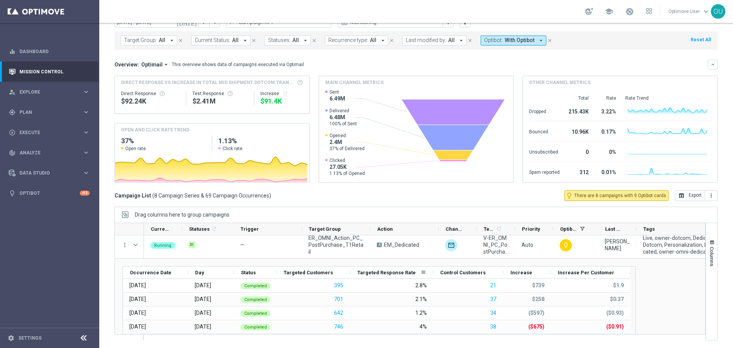
scroll to position [191, 0]
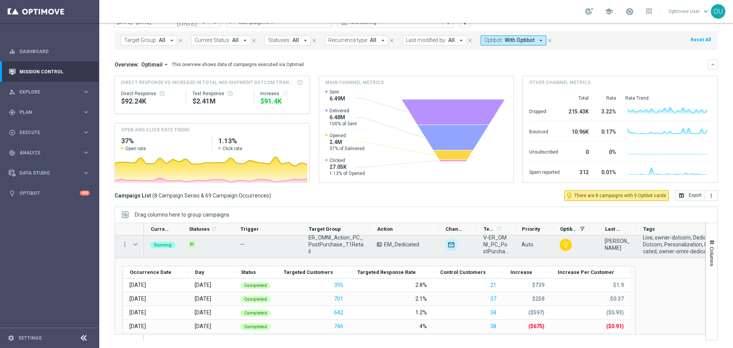
click at [135, 244] on span "Press SPACE to select this row." at bounding box center [135, 244] width 7 height 6
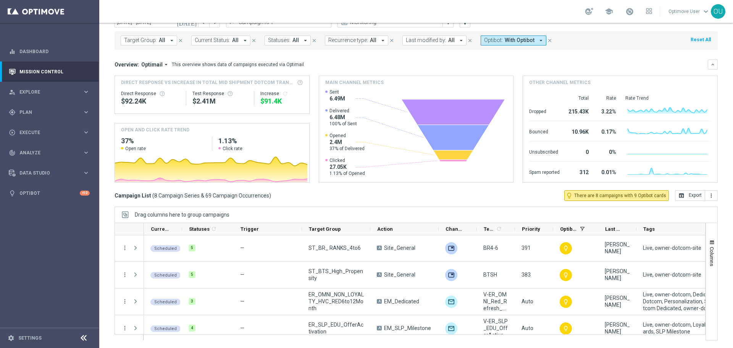
scroll to position [0, 0]
drag, startPoint x: 515, startPoint y: 231, endPoint x: 525, endPoint y: 232, distance: 10.0
click at [531, 231] on div "Priority" at bounding box center [534, 229] width 38 height 12
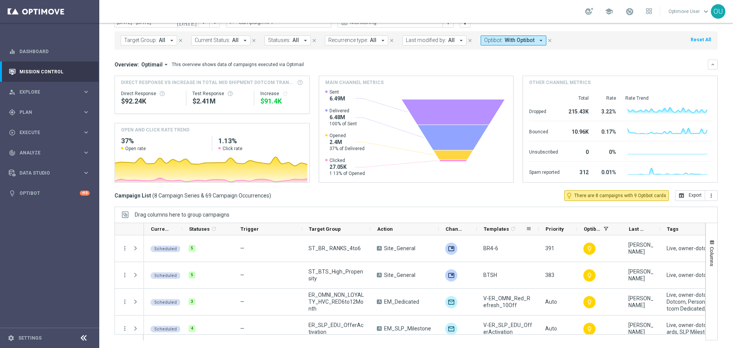
drag, startPoint x: 514, startPoint y: 230, endPoint x: 538, endPoint y: 230, distance: 23.7
click at [538, 230] on div at bounding box center [538, 229] width 3 height 12
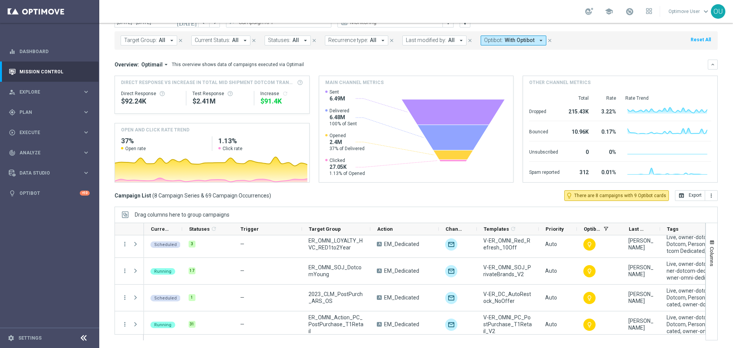
scroll to position [115, 0]
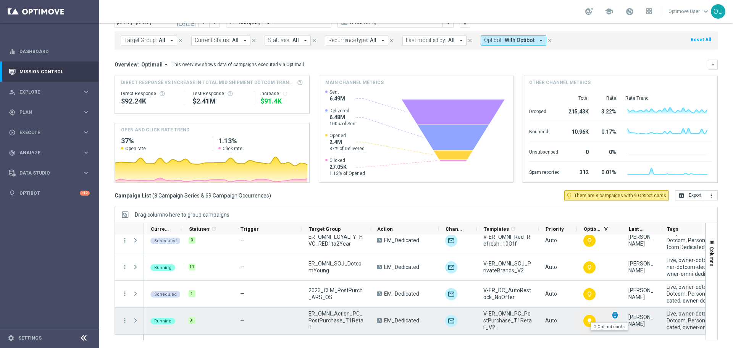
click at [615, 316] on span "unfold_more" at bounding box center [615, 314] width 5 height 5
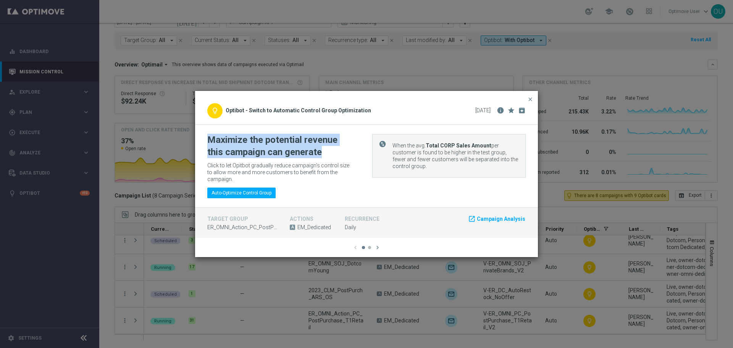
drag, startPoint x: 305, startPoint y: 152, endPoint x: 205, endPoint y: 135, distance: 101.1
click at [205, 135] on div "Maximize the potential revenue this campaign can generate Click to let Opitbot …" at bounding box center [366, 166] width 343 height 83
click at [346, 302] on modal-container "close lightbulb_outline Optibot - Switch to Automatic Control Group Optimizatio…" at bounding box center [366, 174] width 733 height 348
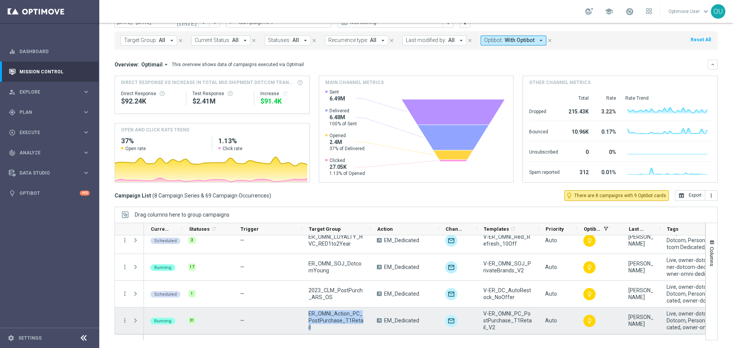
drag, startPoint x: 361, startPoint y: 323, endPoint x: 307, endPoint y: 317, distance: 54.2
click at [307, 317] on div "ER_OMNI_Action_PC_PostPurchase_T1Retail" at bounding box center [336, 320] width 68 height 26
click at [618, 315] on span "unfold_more" at bounding box center [615, 314] width 5 height 5
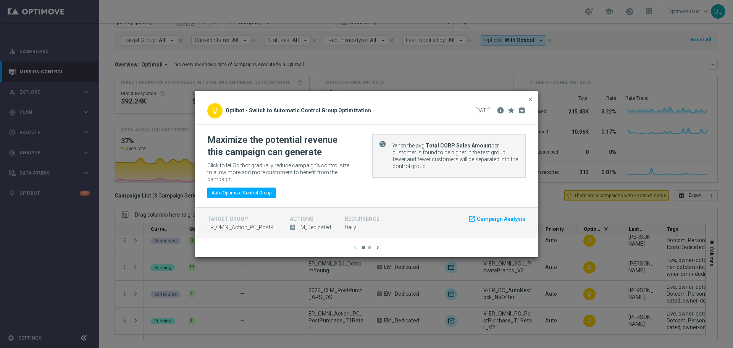
click at [380, 244] on icon "chevron_right" at bounding box center [377, 247] width 7 height 7
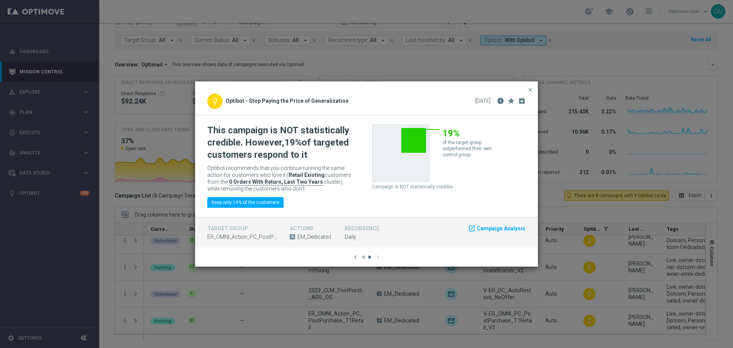
drag, startPoint x: 228, startPoint y: 183, endPoint x: 305, endPoint y: 187, distance: 77.3
click at [279, 186] on p "Optibot recommends that you continue running the same action for customers who …" at bounding box center [281, 179] width 148 height 28
click at [306, 187] on p "Optibot recommends that you continue running the same action for customers who …" at bounding box center [281, 179] width 148 height 28
drag, startPoint x: 318, startPoint y: 181, endPoint x: 229, endPoint y: 181, distance: 88.6
click at [229, 181] on b "0 Orders With Return, Last Two Years" at bounding box center [276, 182] width 94 height 6
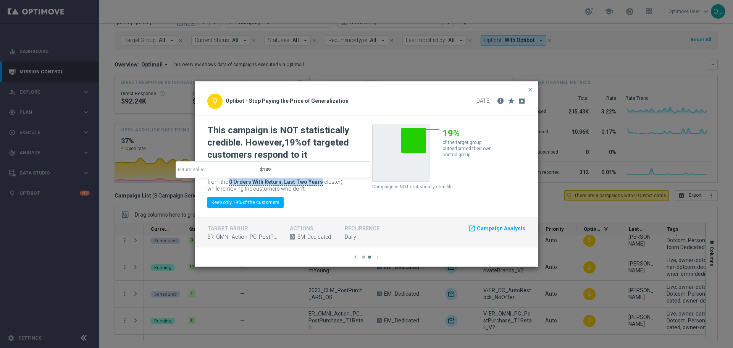
copy b "0 Orders With Return, Last Two Years"
click at [354, 257] on icon "chevron_left" at bounding box center [355, 257] width 7 height 7
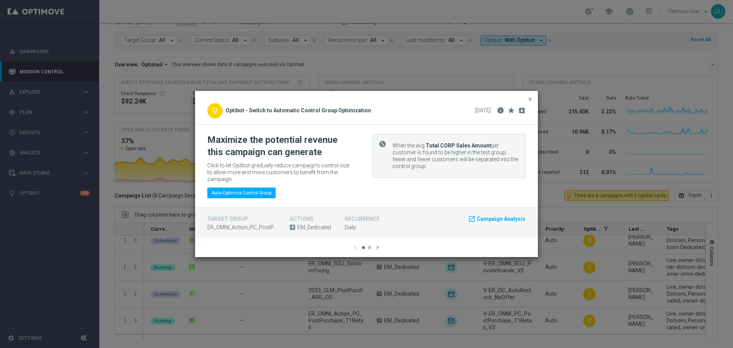
click at [406, 155] on p "When the avg. Total CORP Sales Amount per customer is found to be higher in the…" at bounding box center [456, 156] width 127 height 28
drag, startPoint x: 393, startPoint y: 146, endPoint x: 405, endPoint y: 171, distance: 28.2
click at [405, 170] on p "When the avg. Total CORP Sales Amount per customer is found to be higher in the…" at bounding box center [456, 156] width 127 height 28
copy p "When the avg. Total CORP Sales Amount per customer is found to be higher in the…"
drag, startPoint x: 532, startPoint y: 101, endPoint x: 534, endPoint y: 94, distance: 7.2
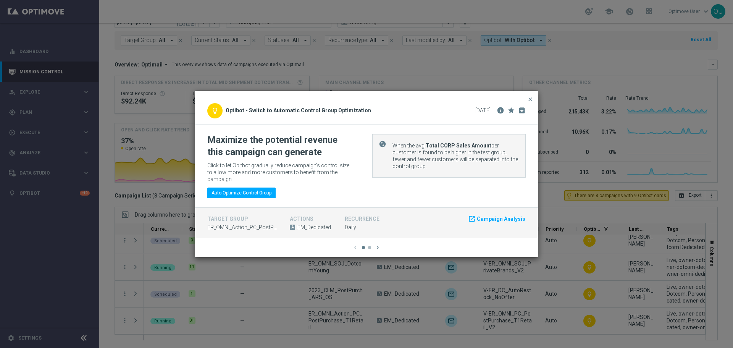
click at [532, 101] on span "close" at bounding box center [530, 99] width 6 height 6
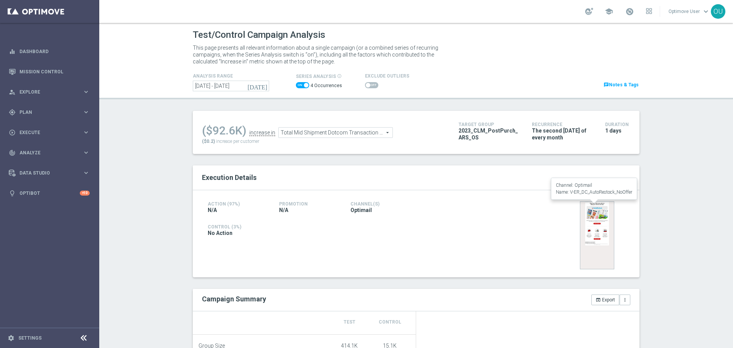
click at [593, 218] on img at bounding box center [597, 235] width 34 height 68
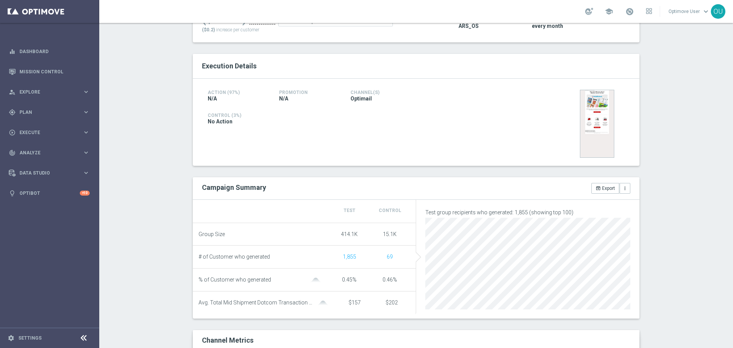
scroll to position [63, 0]
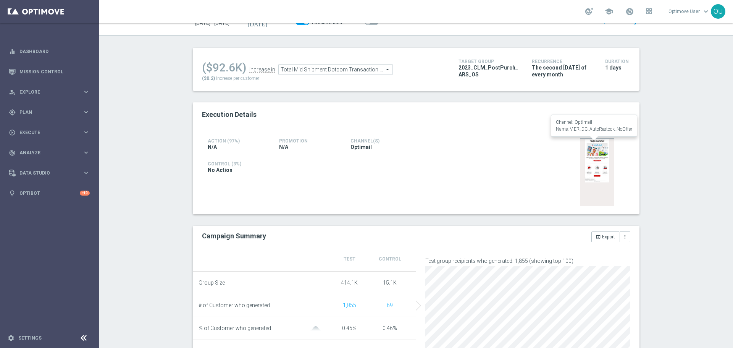
drag, startPoint x: 611, startPoint y: 168, endPoint x: 597, endPoint y: 168, distance: 14.5
click at [611, 168] on img at bounding box center [597, 172] width 34 height 68
click at [595, 168] on img at bounding box center [597, 172] width 34 height 68
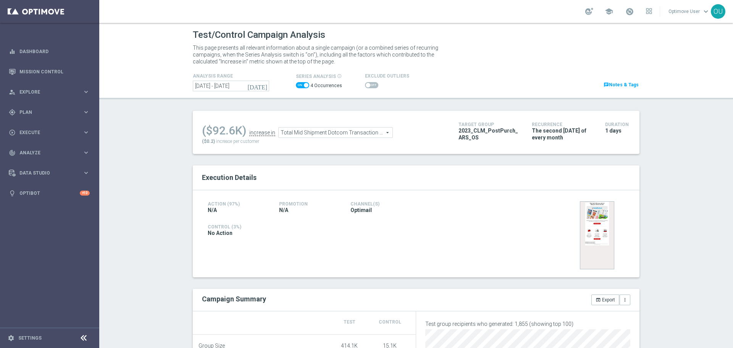
click at [488, 134] on span "2023_CLM_PostPurch_ARS_OS" at bounding box center [490, 134] width 62 height 14
click at [304, 83] on span at bounding box center [306, 85] width 5 height 5
click at [302, 83] on input "checkbox" at bounding box center [302, 85] width 13 height 6
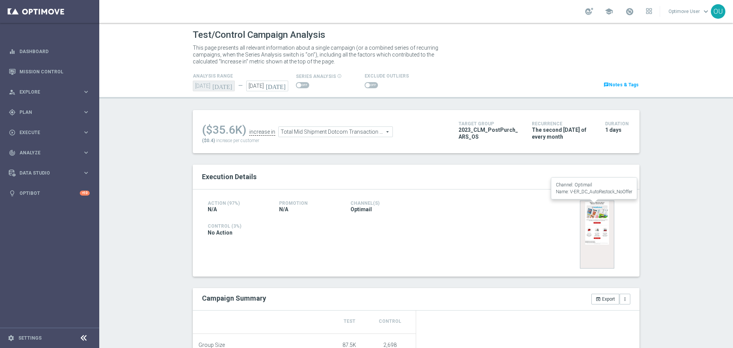
click at [593, 224] on img at bounding box center [597, 235] width 34 height 68
click at [301, 83] on span at bounding box center [302, 85] width 13 height 6
click at [301, 83] on input "checkbox" at bounding box center [302, 85] width 13 height 6
checkbox input "true"
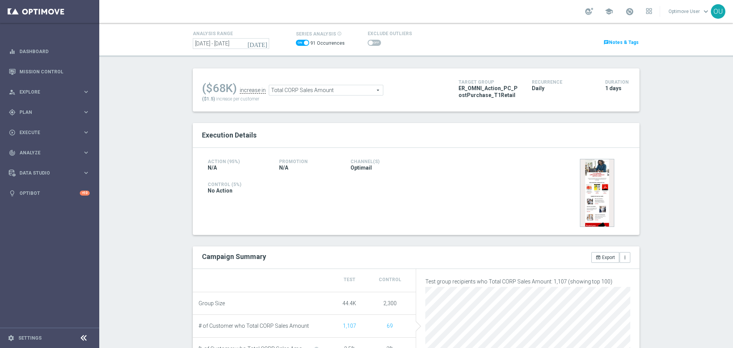
scroll to position [38, 0]
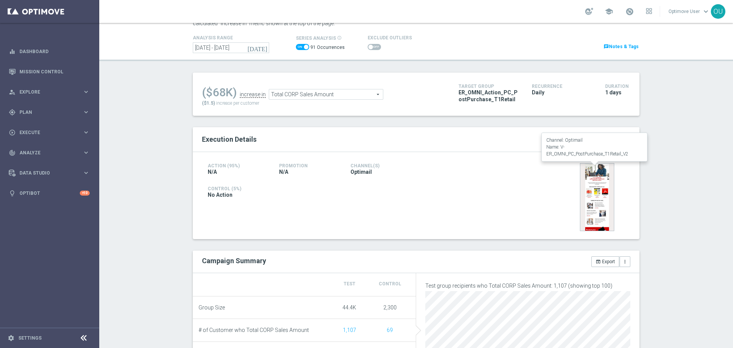
click at [589, 180] on img at bounding box center [597, 197] width 34 height 68
click at [594, 180] on img at bounding box center [597, 197] width 34 height 68
